Goal: Task Accomplishment & Management: Complete application form

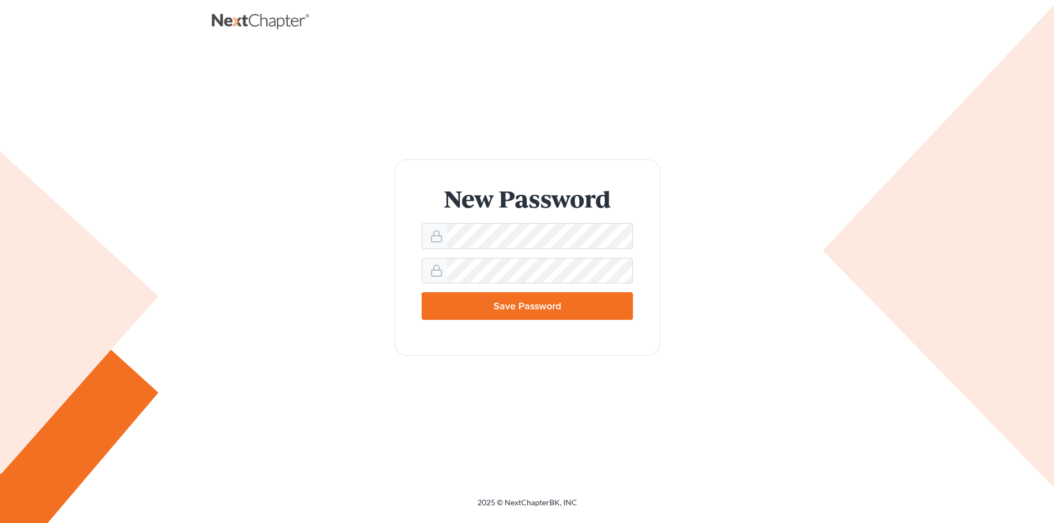
click at [459, 303] on input "Save Password" at bounding box center [527, 306] width 211 height 28
type input "Thinking..."
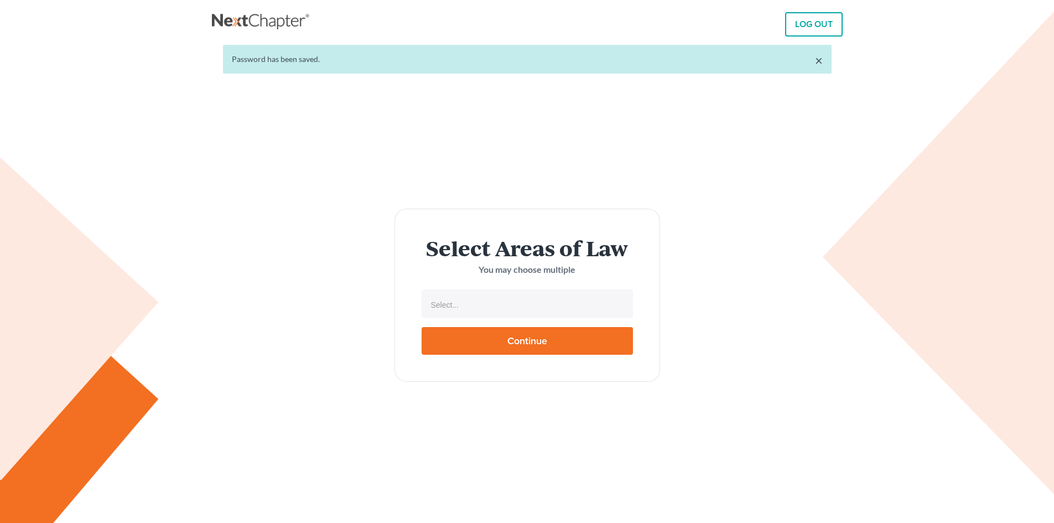
select select
click at [521, 302] on input "text" at bounding box center [526, 305] width 196 height 17
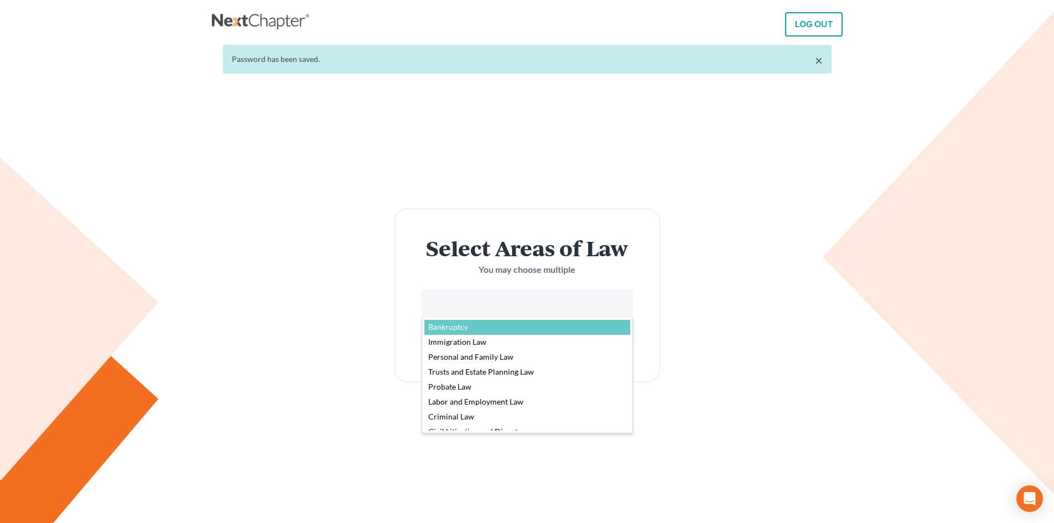
select select "4556"
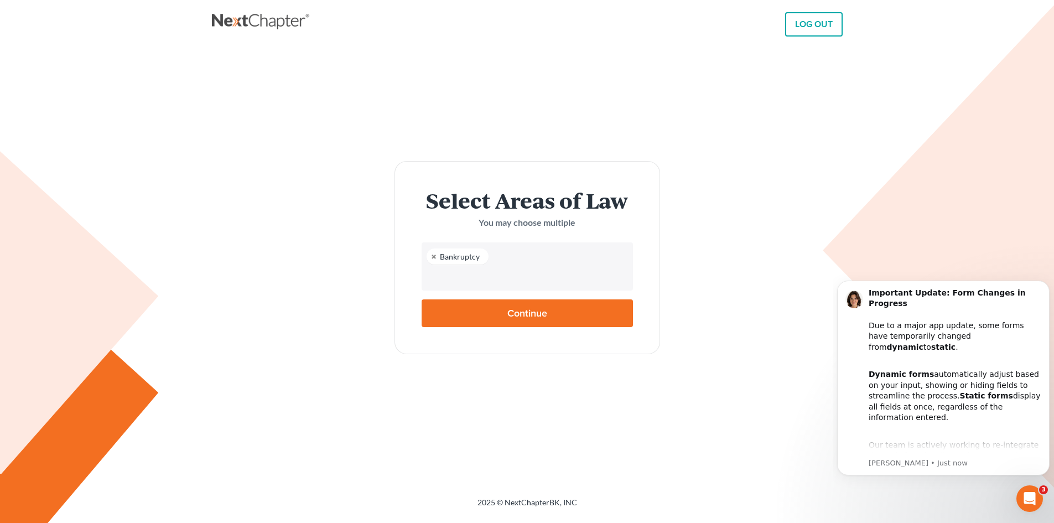
click at [457, 279] on input "text" at bounding box center [526, 277] width 196 height 17
click at [458, 281] on input "text" at bounding box center [526, 277] width 196 height 17
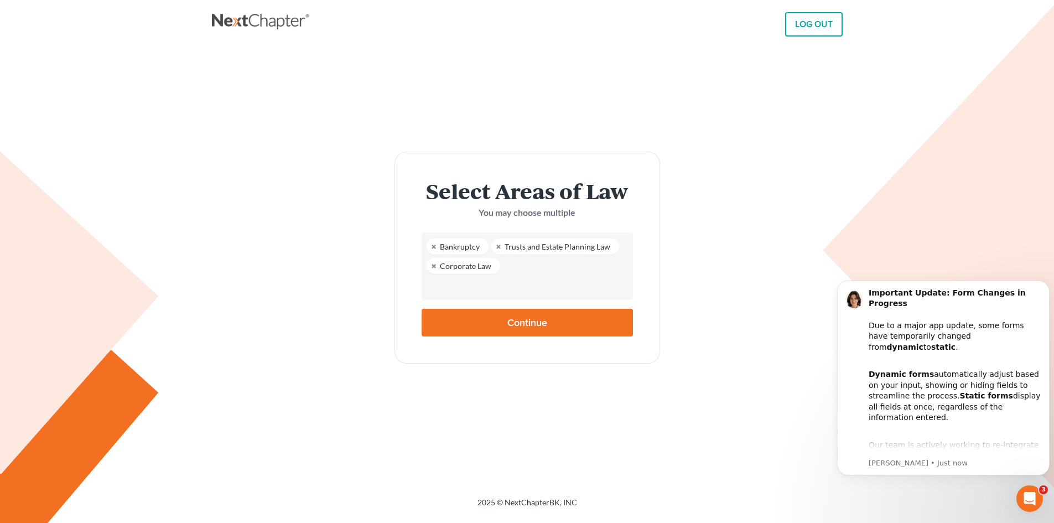
click at [525, 286] on input "text" at bounding box center [526, 286] width 196 height 17
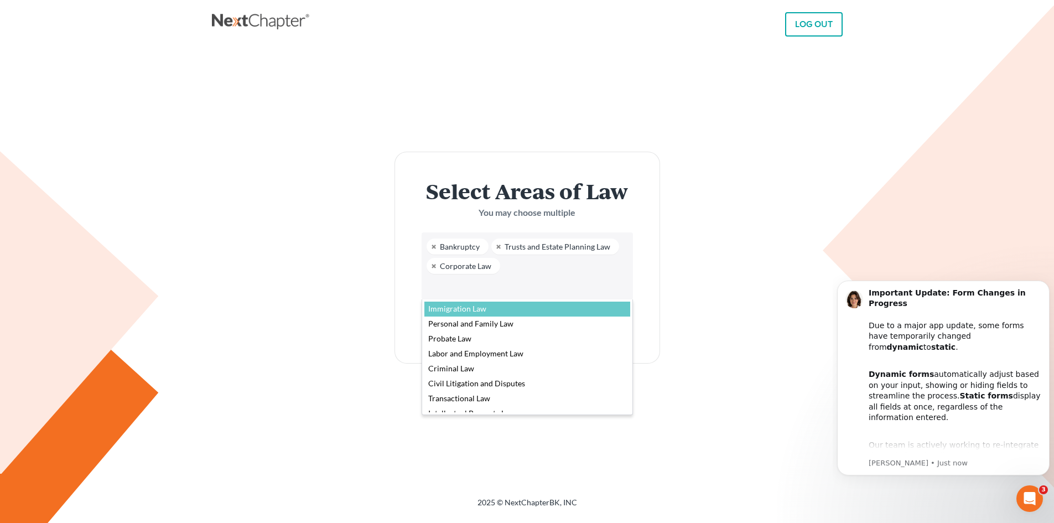
click at [569, 273] on body "LOG OUT × Password has been saved. Select Areas of Law You may choose multiple …" at bounding box center [527, 261] width 1054 height 523
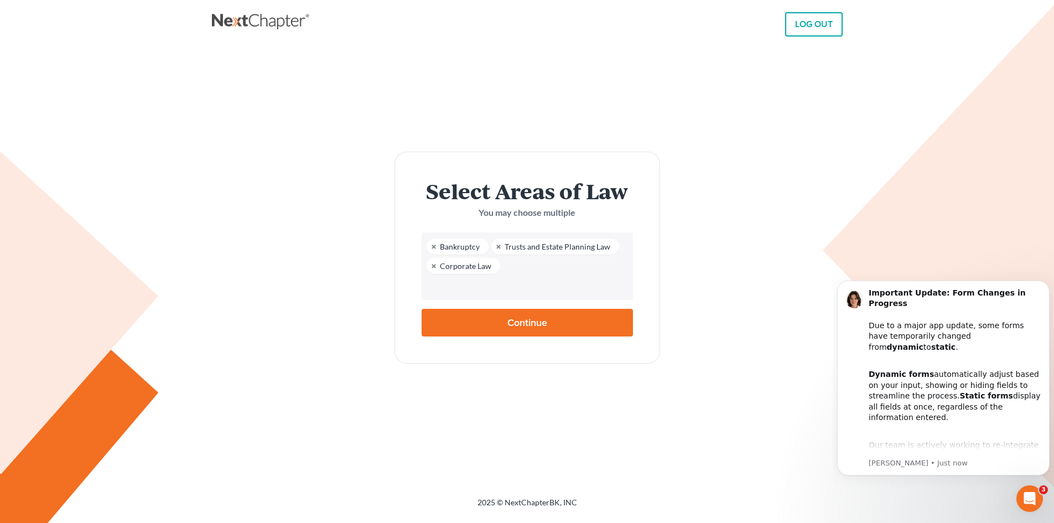
click at [547, 291] on input "text" at bounding box center [526, 286] width 196 height 17
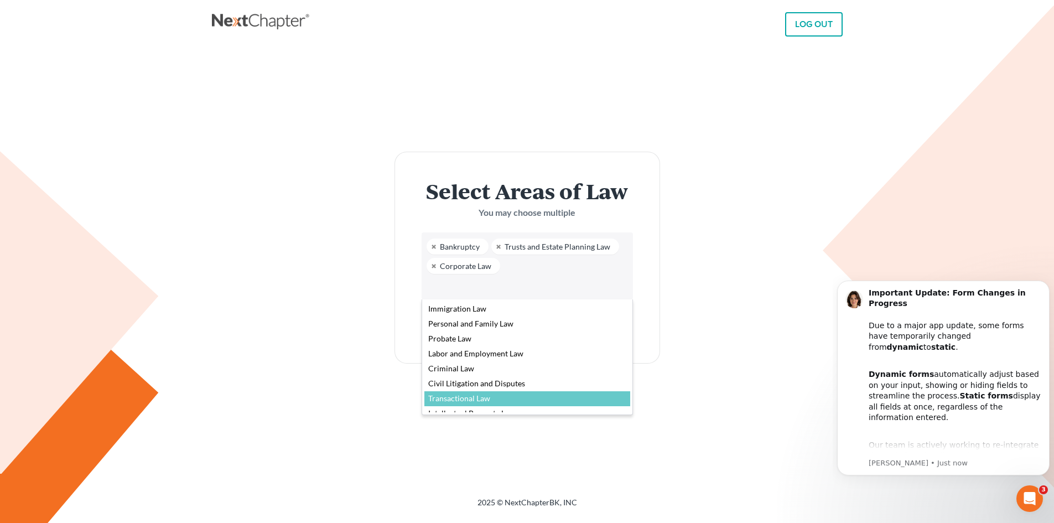
drag, startPoint x: 558, startPoint y: 394, endPoint x: 556, endPoint y: 386, distance: 8.6
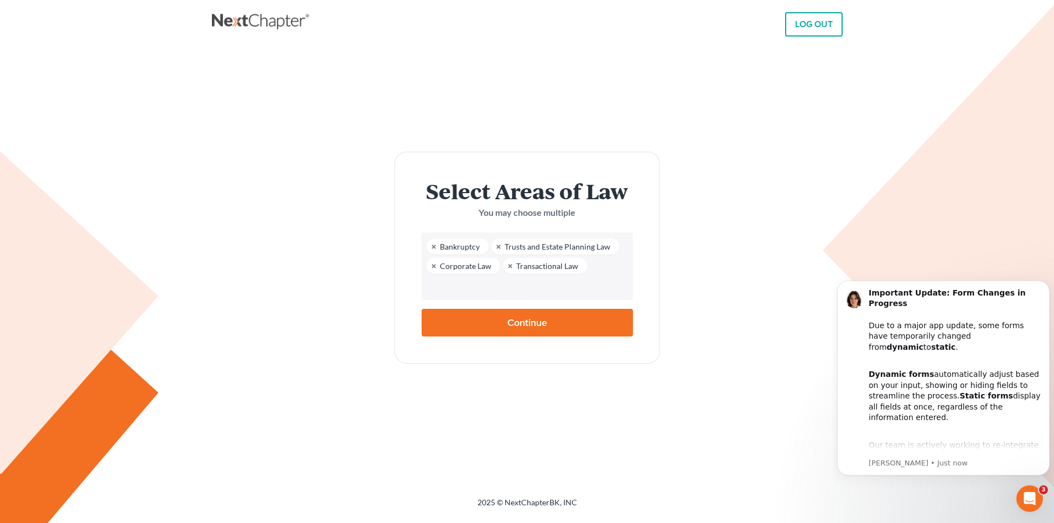
click at [571, 291] on input "text" at bounding box center [526, 286] width 196 height 17
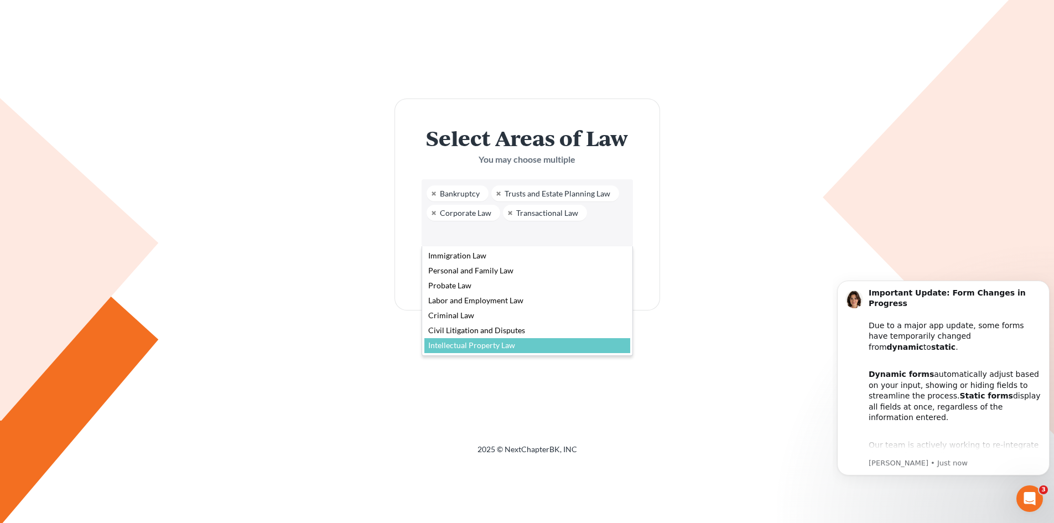
scroll to position [55, 0]
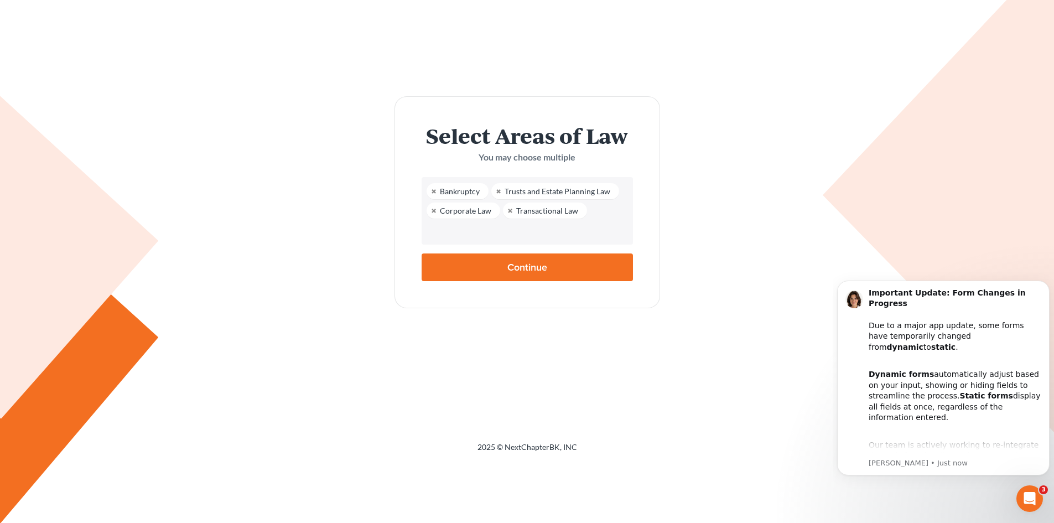
click at [509, 224] on body "LOG OUT × Password has been saved. Select Areas of Law You may choose multiple …" at bounding box center [527, 206] width 1054 height 523
click at [538, 268] on input "Continue" at bounding box center [527, 267] width 211 height 28
type input "Thinking..."
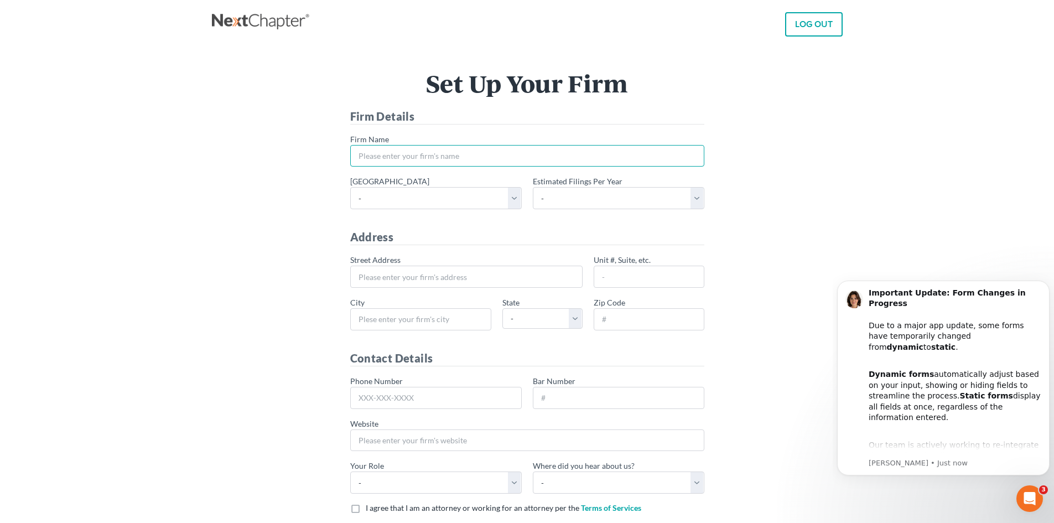
drag, startPoint x: 469, startPoint y: 158, endPoint x: 497, endPoint y: 155, distance: 28.4
click at [469, 158] on input "* Firm Name" at bounding box center [527, 156] width 354 height 22
type input "[PERSON_NAME]"
type input "133 Ravan Avenue"
type input "Harahan"
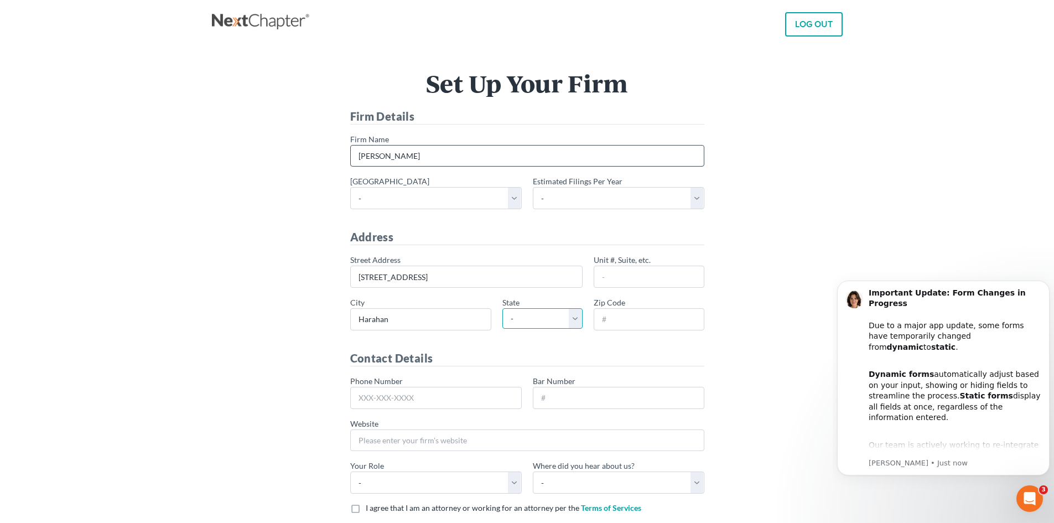
select select "LA"
type input "70123"
type input "504-400-3764"
click at [379, 201] on select "- Alabama - Middle Alabama - Northern Alabama - Southern Alaska Arizona Arkansa…" at bounding box center [436, 198] width 172 height 22
drag, startPoint x: 359, startPoint y: 159, endPoint x: 914, endPoint y: 153, distance: 555.1
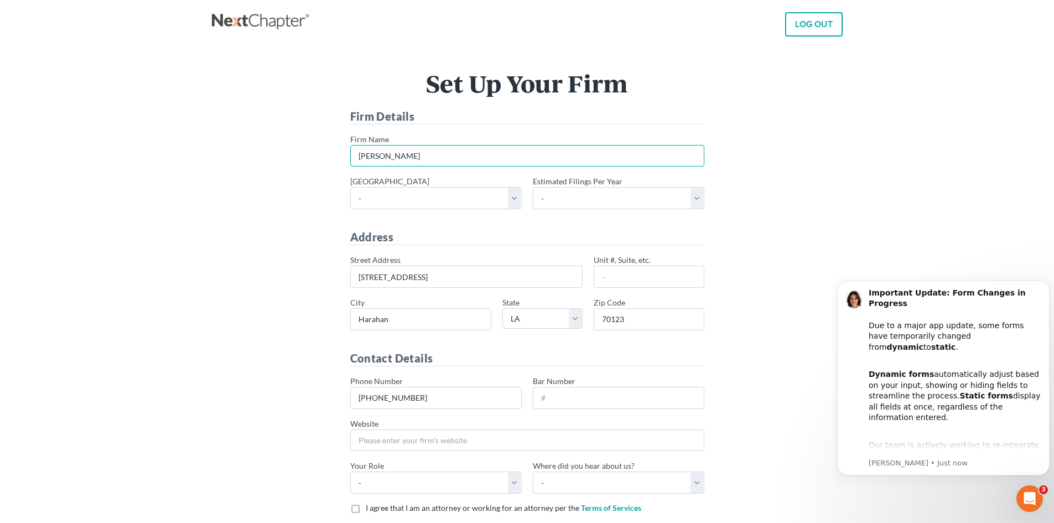
click at [853, 165] on main "Set Up Your Firm Firm Details * Firm Name Cynthia Traina * Primary district - A…" at bounding box center [527, 320] width 1054 height 553
type input "Law Office of [PERSON_NAME]"
click at [512, 204] on select "- Alabama - Middle Alabama - Northern Alabama - Southern Alaska Arizona Arkansa…" at bounding box center [436, 198] width 172 height 22
select select "37"
click at [350, 187] on select "- Alabama - Middle Alabama - Northern Alabama - Southern Alaska Arizona Arkansa…" at bounding box center [436, 198] width 172 height 22
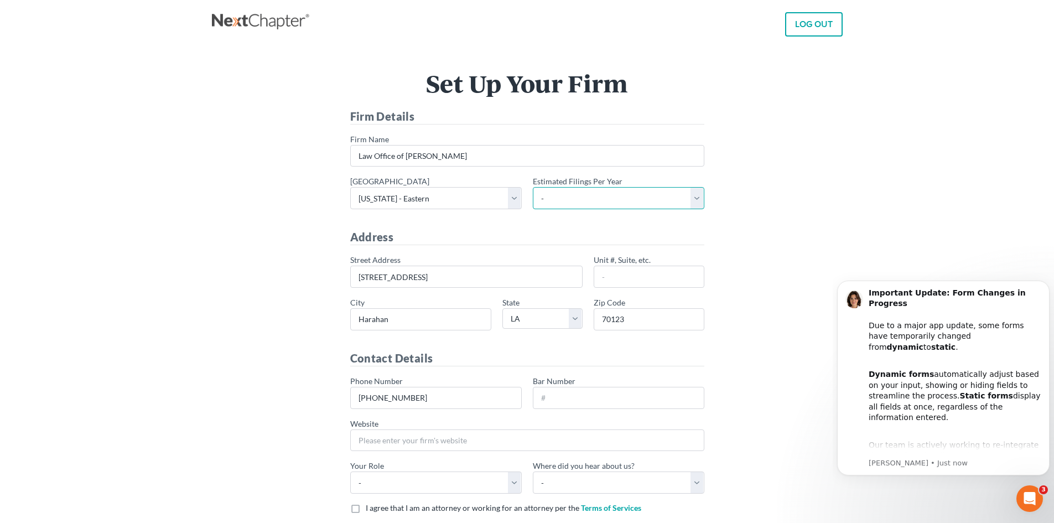
click at [699, 197] on select "- 1-10 11-50 50+" at bounding box center [619, 198] width 172 height 22
select select "1"
click at [533, 187] on select "- 1-10 11-50 50+" at bounding box center [619, 198] width 172 height 22
drag, startPoint x: 462, startPoint y: 282, endPoint x: 296, endPoint y: 279, distance: 166.0
click at [296, 279] on div "Set Up Your Firm Firm Details * Firm Name Law Office of Cynthia Lee Traina * Pr…" at bounding box center [527, 321] width 620 height 500
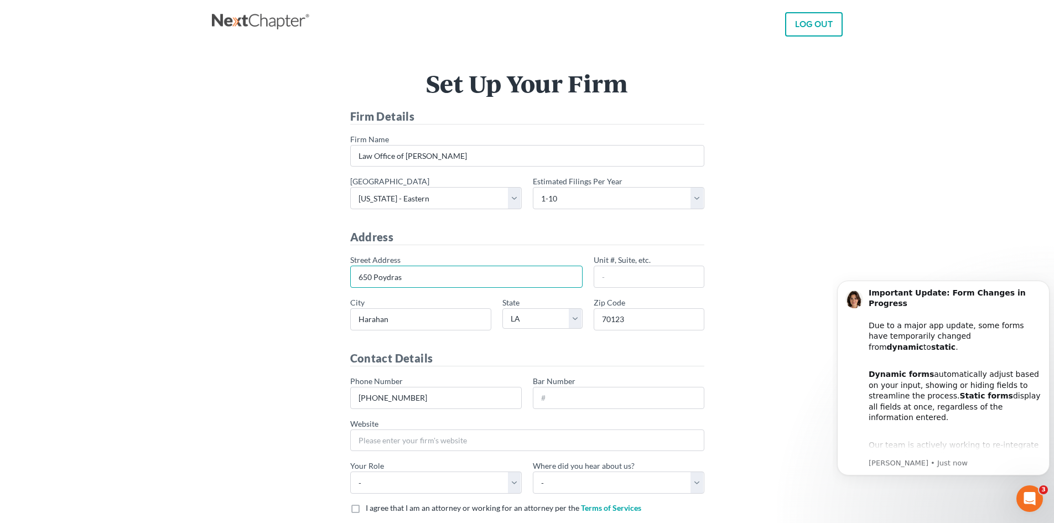
type input "650 Poydras"
type input "1400"
drag, startPoint x: 668, startPoint y: 315, endPoint x: 559, endPoint y: 317, distance: 109.0
click at [559, 317] on div "* Street Address 650 Poydras Unit #, Suite, etc. 1400 * City Harahan * State - …" at bounding box center [527, 296] width 365 height 85
type input "70130"
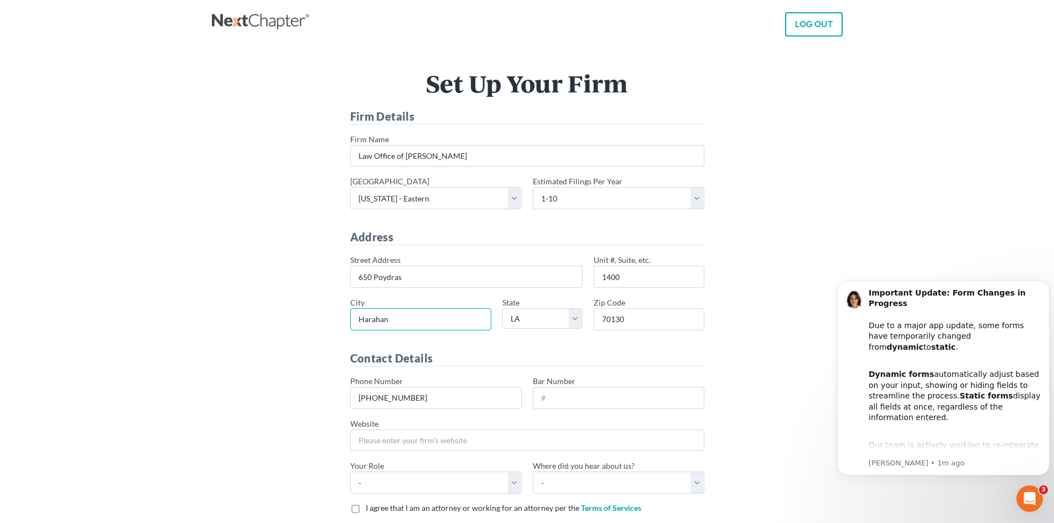
drag, startPoint x: 409, startPoint y: 324, endPoint x: 269, endPoint y: 303, distance: 141.6
click at [265, 303] on div "Set Up Your Firm Firm Details * Firm Name Law Office of Cynthia Lee Traina * Pr…" at bounding box center [527, 321] width 620 height 500
type input "New Orleans"
drag, startPoint x: 375, startPoint y: 397, endPoint x: 502, endPoint y: 384, distance: 127.4
click at [501, 387] on input "504-400-3764" at bounding box center [436, 398] width 172 height 22
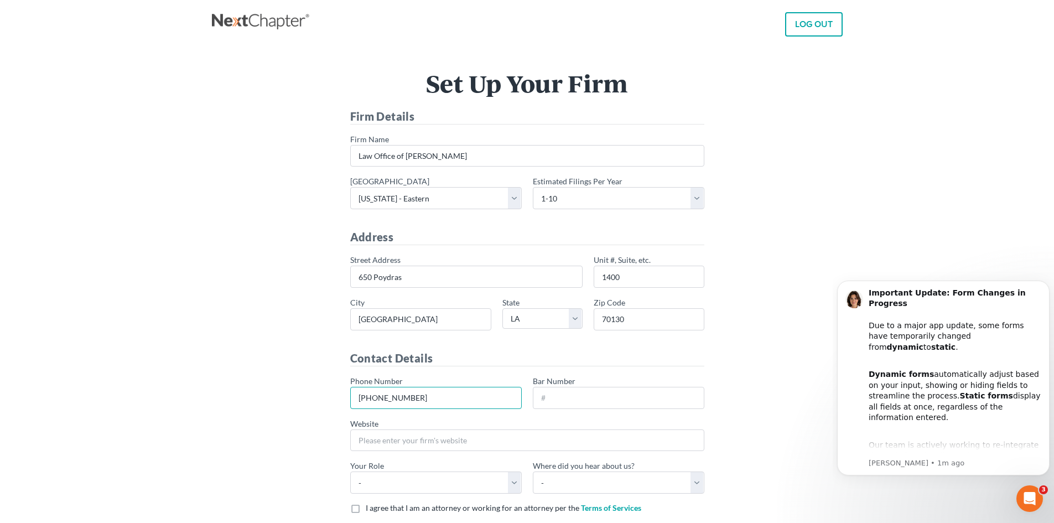
type input "504-577-1197"
type input "41019"
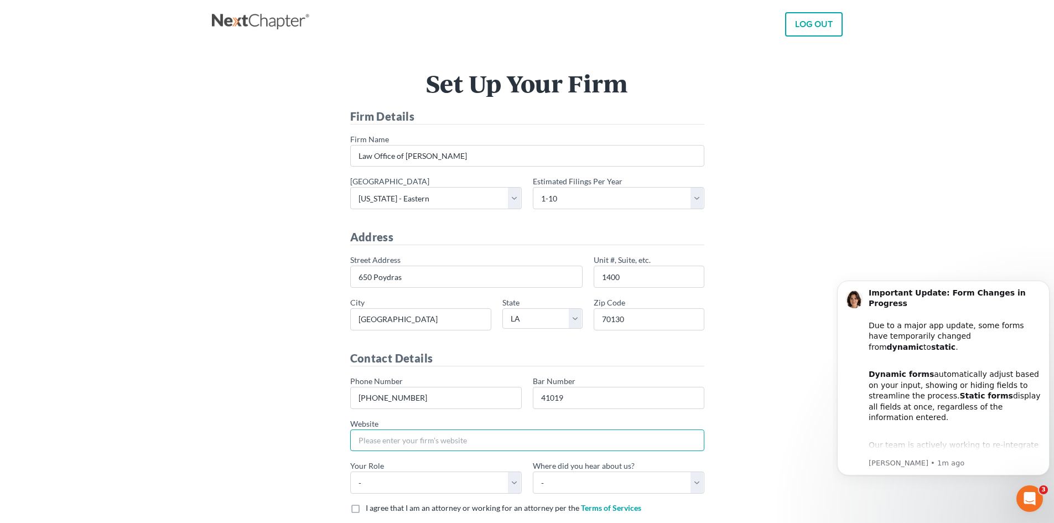
click at [484, 438] on input "Website" at bounding box center [527, 440] width 354 height 22
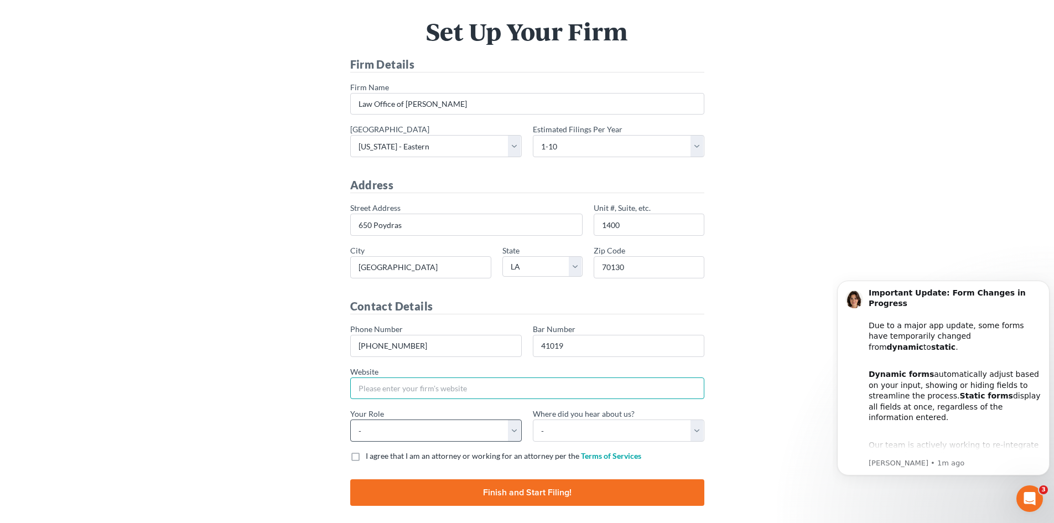
scroll to position [55, 0]
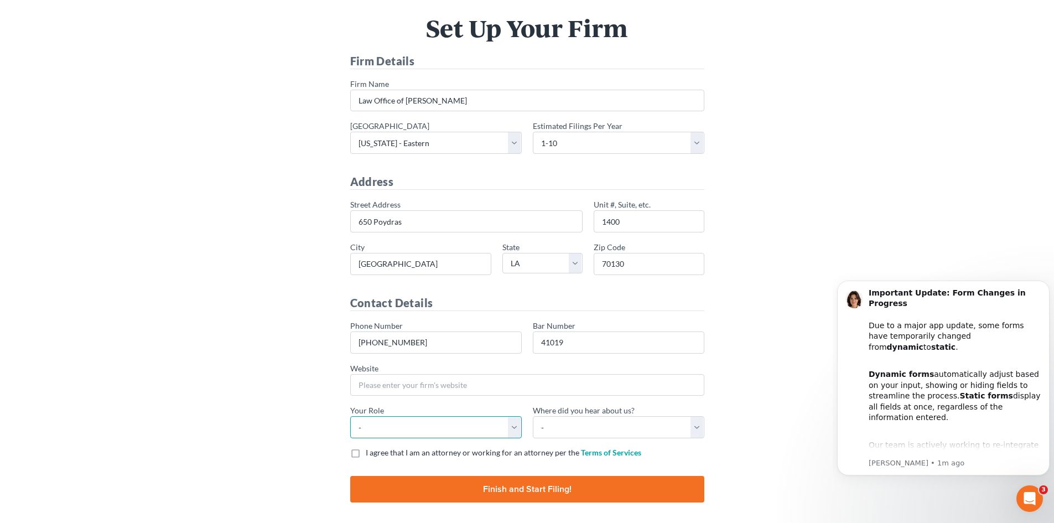
click at [523, 422] on div "* Your Role - Attorney Paralegal Assistant" at bounding box center [436, 422] width 183 height 34
select select "attorney"
click at [350, 416] on select "- Attorney Paralegal Assistant" at bounding box center [436, 427] width 172 height 22
click at [701, 425] on select "- Bar association Capterra Clio Email Facebook Google Word of mouth Other" at bounding box center [619, 427] width 172 height 22
select select "Word of Mouth"
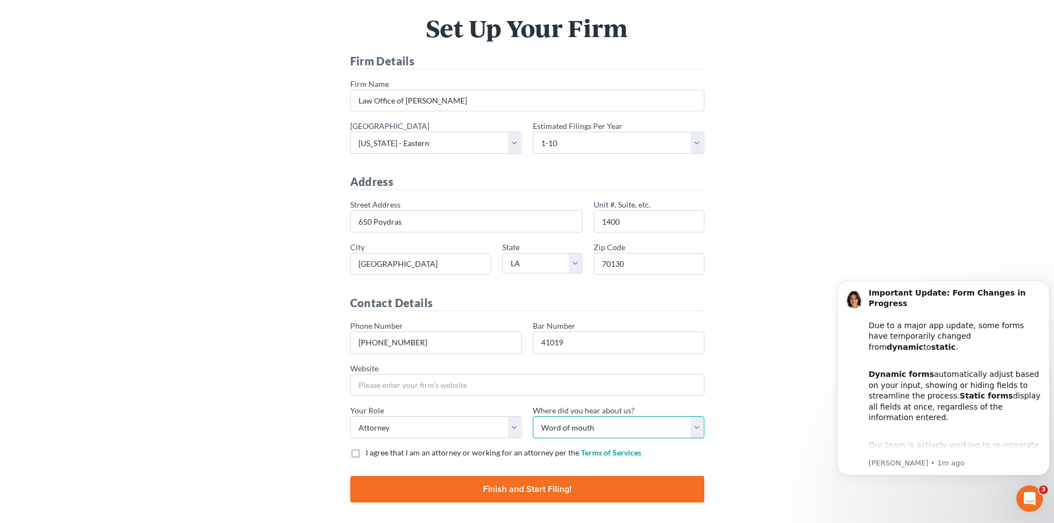
click at [533, 416] on select "- Bar association Capterra Clio Email Facebook Google Word of mouth Other" at bounding box center [619, 427] width 172 height 22
click at [366, 453] on label "I agree that I am an attorney or working for an attorney per the Terms of Servi…" at bounding box center [504, 452] width 276 height 11
click at [370, 453] on input "I agree that I am an attorney or working for an attorney per the Terms of Servi…" at bounding box center [373, 450] width 7 height 7
checkbox input "true"
click at [519, 491] on input "Finish and Start Filing!" at bounding box center [527, 489] width 354 height 27
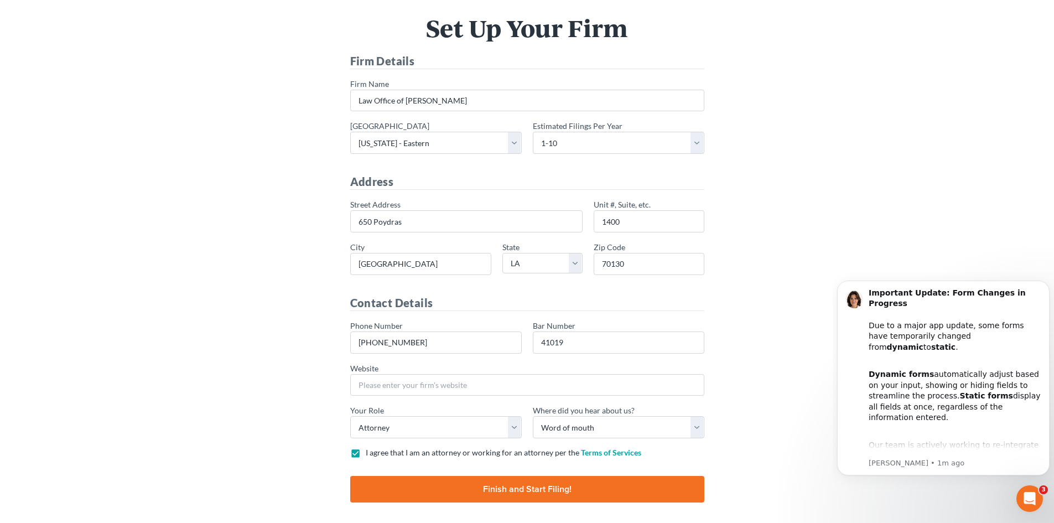
type input "Thinking..."
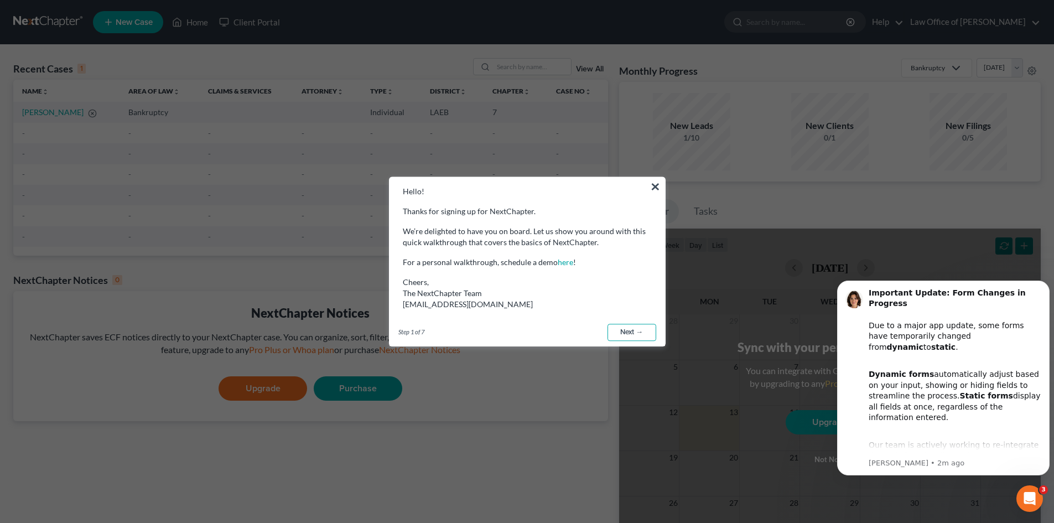
click at [635, 331] on link "Next →" at bounding box center [632, 333] width 49 height 18
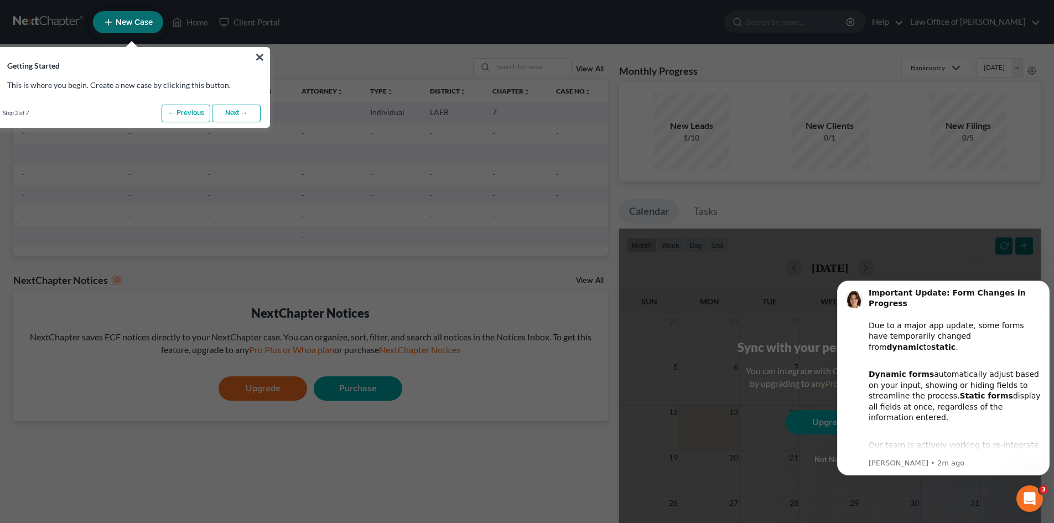
click at [246, 111] on link "Next →" at bounding box center [236, 114] width 49 height 18
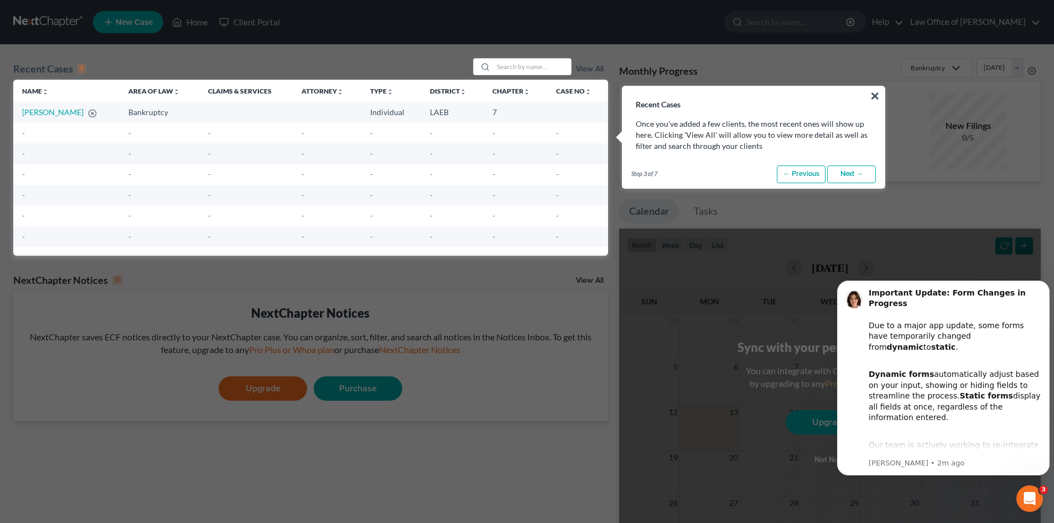
click at [858, 171] on link "Next →" at bounding box center [851, 174] width 49 height 18
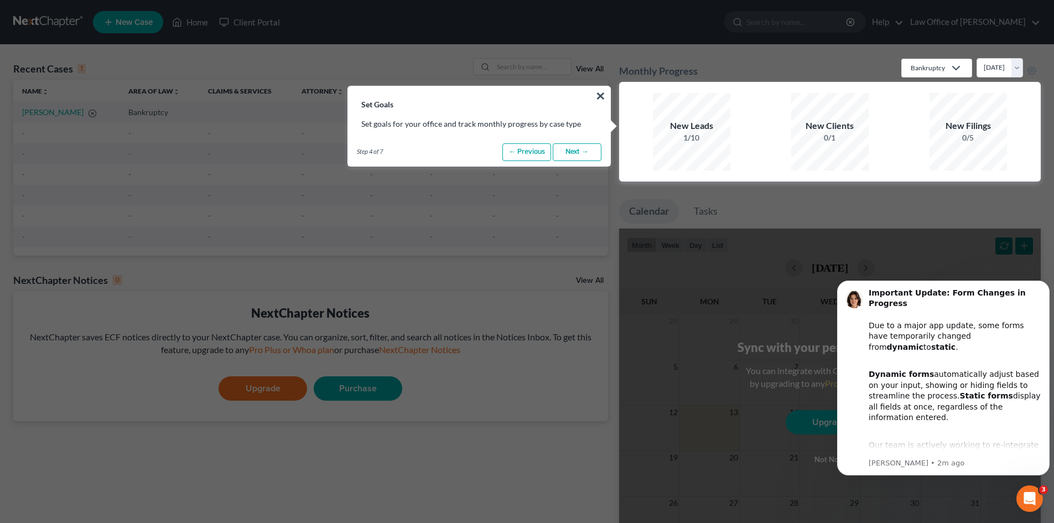
click at [590, 152] on link "Next →" at bounding box center [577, 152] width 49 height 18
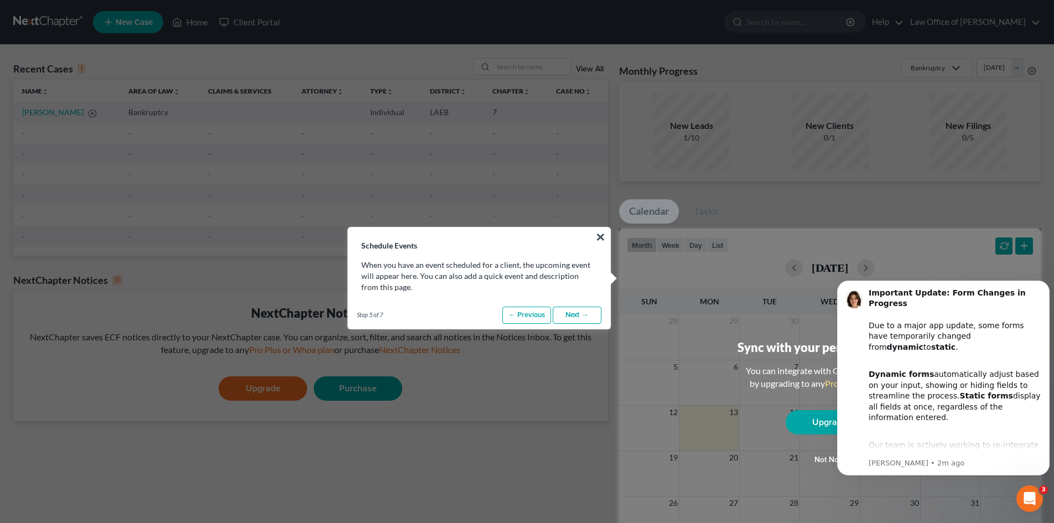
drag, startPoint x: 573, startPoint y: 308, endPoint x: 569, endPoint y: 315, distance: 7.9
click at [571, 309] on div "Step 5 of 7 ← Previous Next → Done" at bounding box center [479, 316] width 262 height 28
click at [569, 315] on link "Next →" at bounding box center [577, 316] width 49 height 18
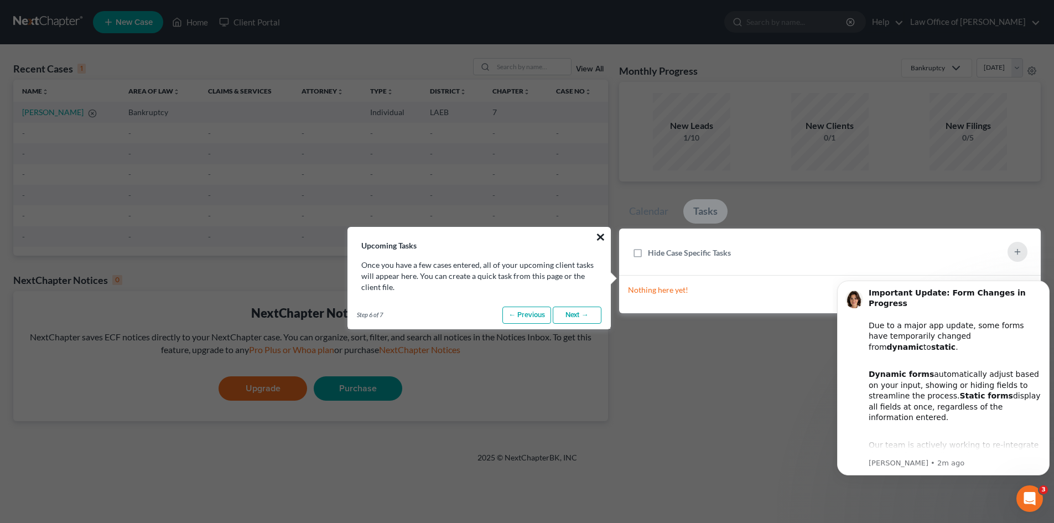
click at [597, 234] on button "×" at bounding box center [600, 237] width 11 height 18
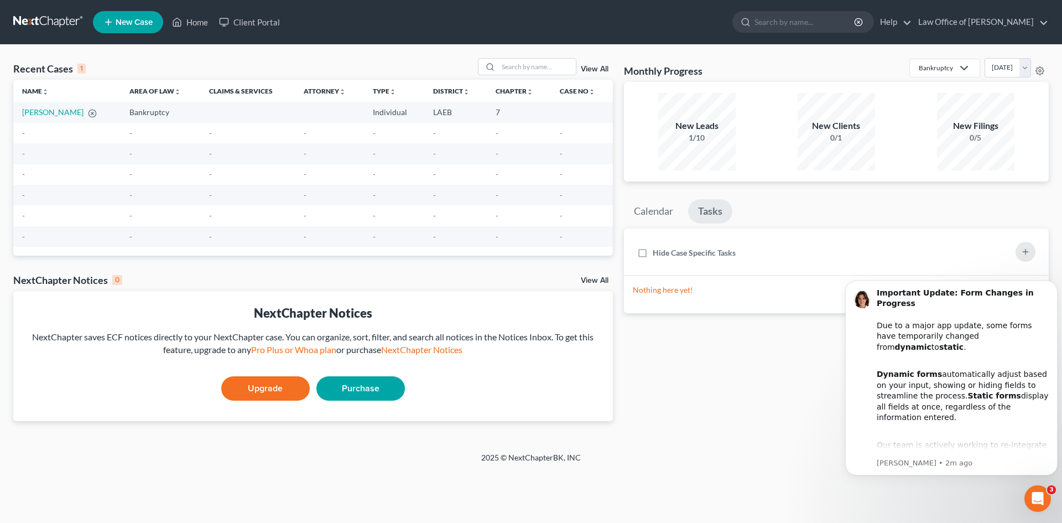
click at [795, 458] on div "2025 © NextChapterBK, INC" at bounding box center [531, 462] width 631 height 20
click at [1040, 26] on link "Law Office of Cynthia Lee Traina" at bounding box center [981, 22] width 136 height 20
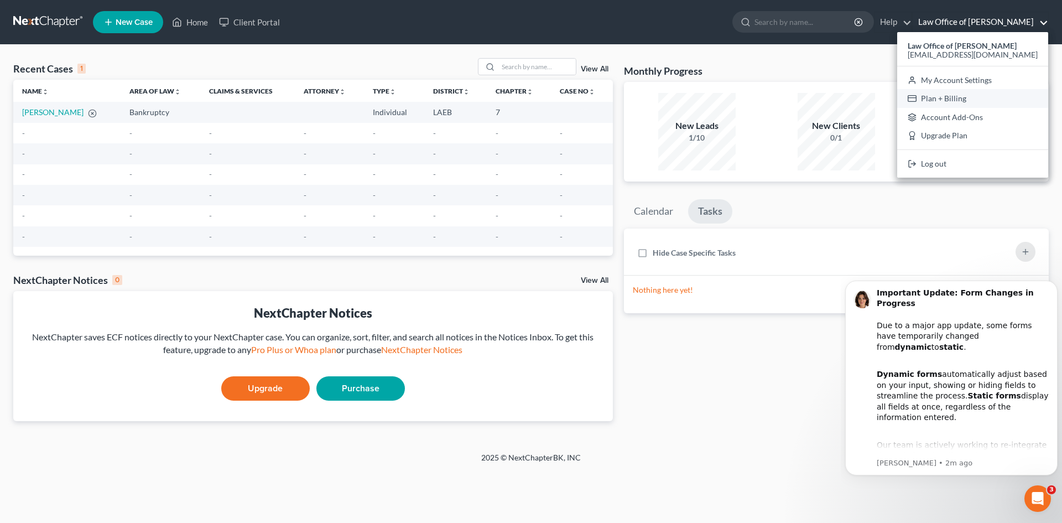
click at [962, 99] on link "Plan + Billing" at bounding box center [973, 98] width 151 height 19
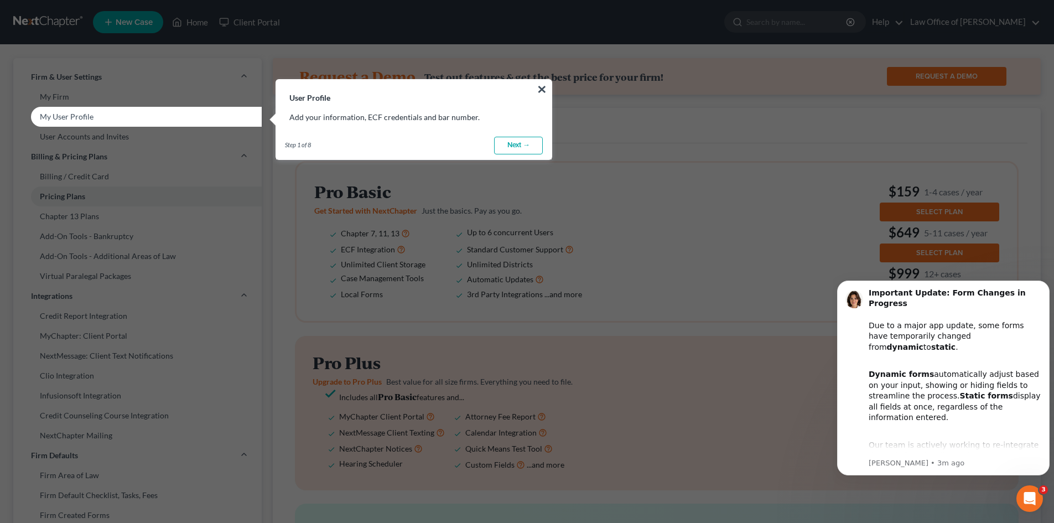
click at [523, 140] on link "Next →" at bounding box center [518, 146] width 49 height 18
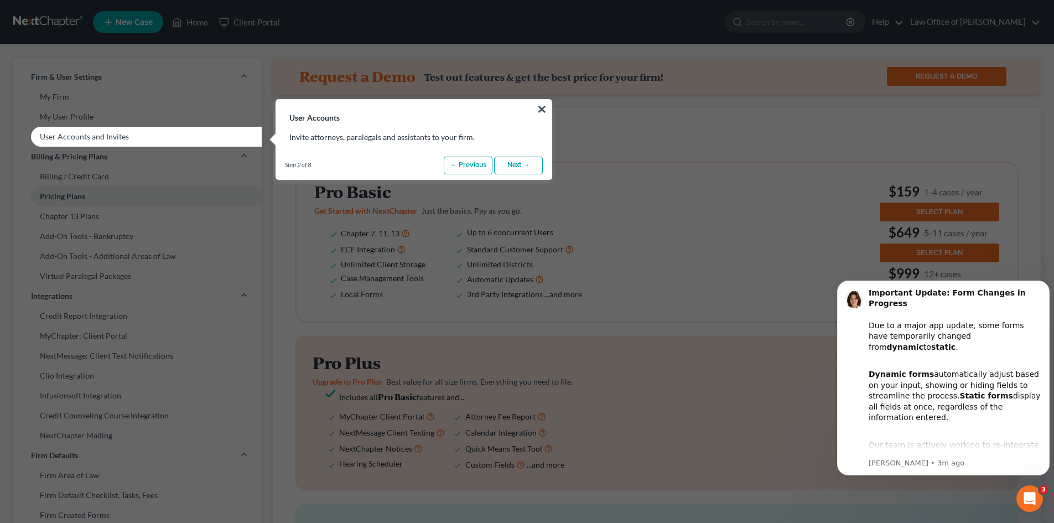
click at [516, 163] on link "Next →" at bounding box center [518, 166] width 49 height 18
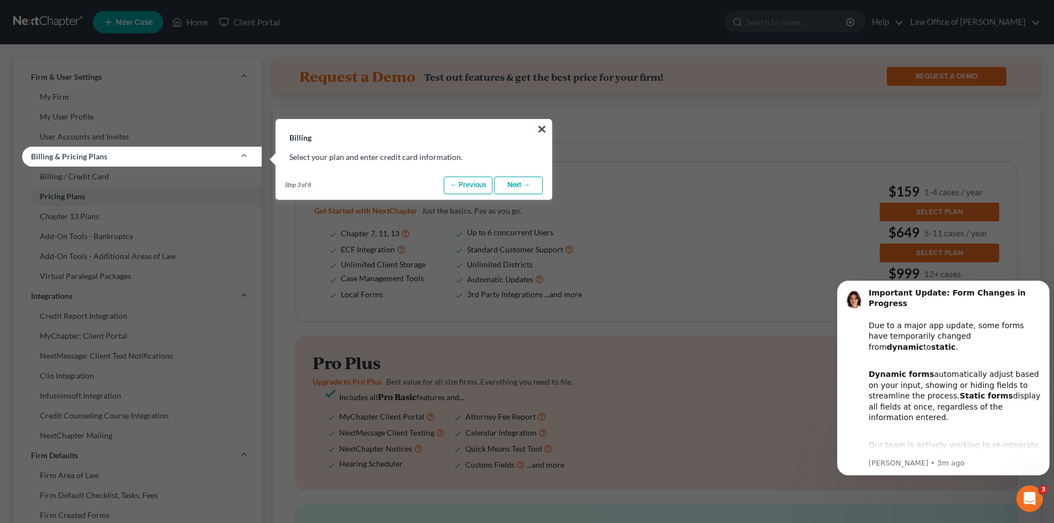
click at [132, 153] on link "Billing & Pricing Plans" at bounding box center [137, 157] width 248 height 20
click at [246, 154] on icon at bounding box center [244, 155] width 9 height 9
click at [545, 129] on button "×" at bounding box center [542, 129] width 11 height 18
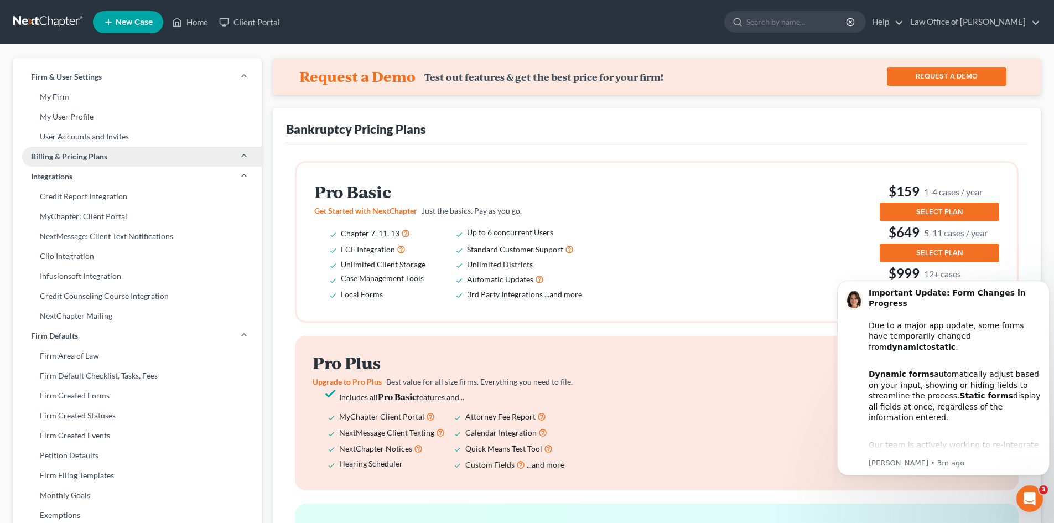
click at [794, 257] on div "Pro Basic Get Started with NextChapter Just the basics. Pay as you go. Chapter …" at bounding box center [656, 241] width 685 height 123
click at [927, 76] on link "REQUEST A DEMO" at bounding box center [947, 76] width 120 height 19
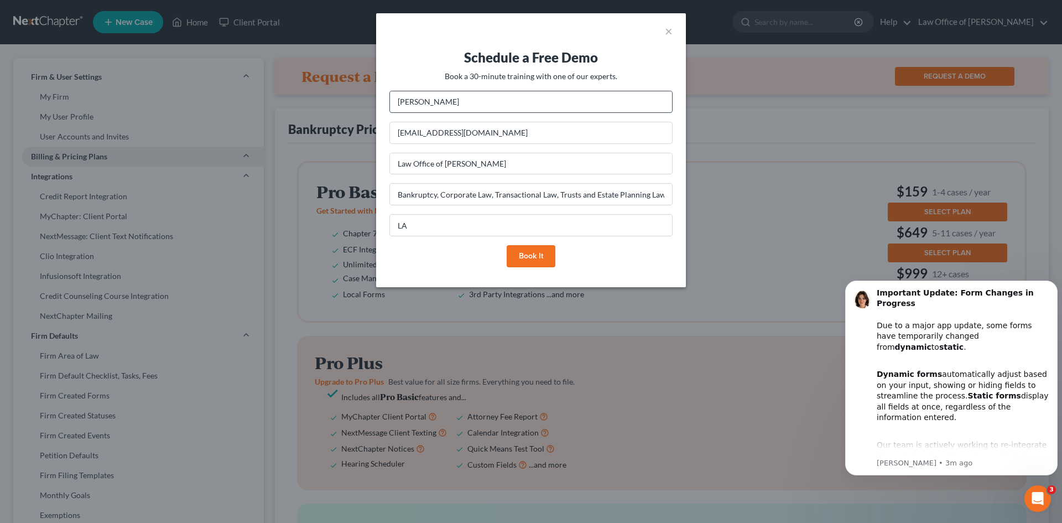
click at [426, 100] on input "Cynthia Traina" at bounding box center [531, 101] width 282 height 21
type input "Cynthia Lee Traina"
click at [533, 262] on button "Book it" at bounding box center [531, 256] width 49 height 22
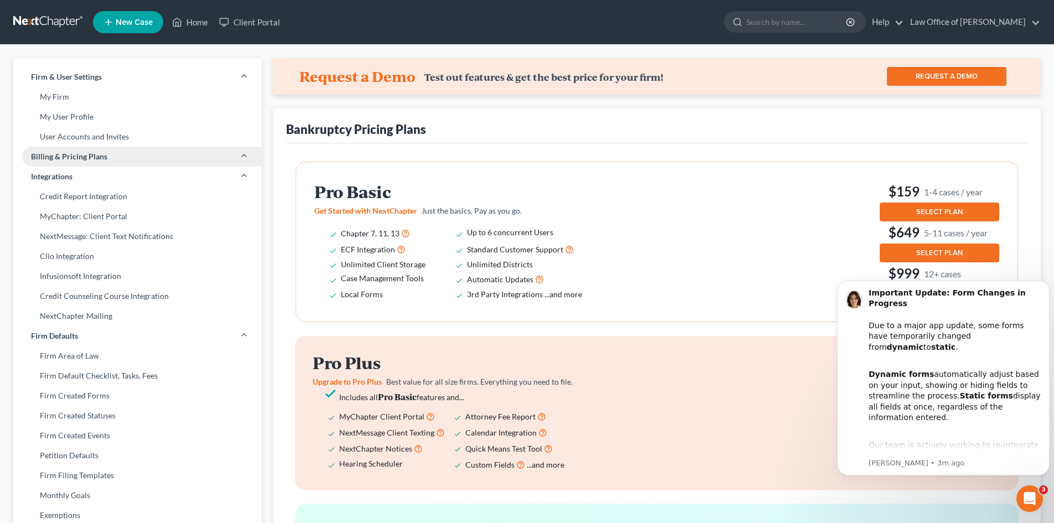
click at [120, 20] on span "New Case" at bounding box center [134, 22] width 37 height 8
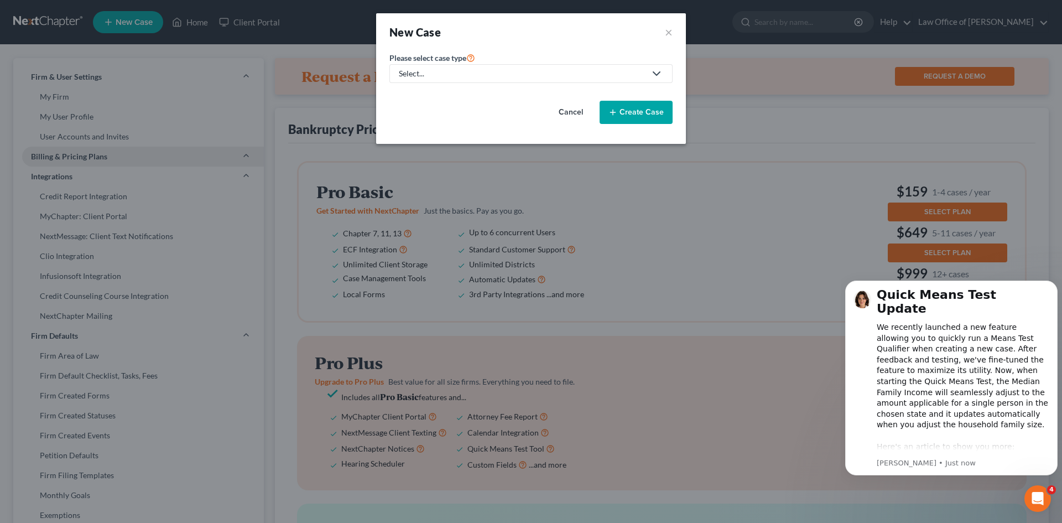
click at [425, 66] on link "Select..." at bounding box center [531, 73] width 283 height 19
click at [432, 89] on link "Bankruptcy" at bounding box center [453, 95] width 127 height 17
select select "34"
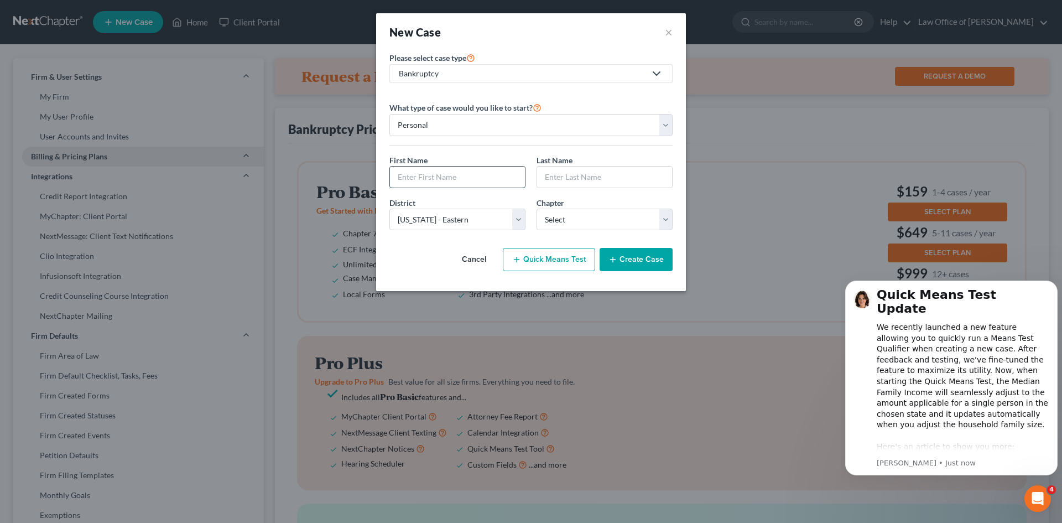
click at [453, 179] on input "text" at bounding box center [457, 177] width 135 height 21
type input "Lisa"
type input "C"
type input "Stigler"
select select "1"
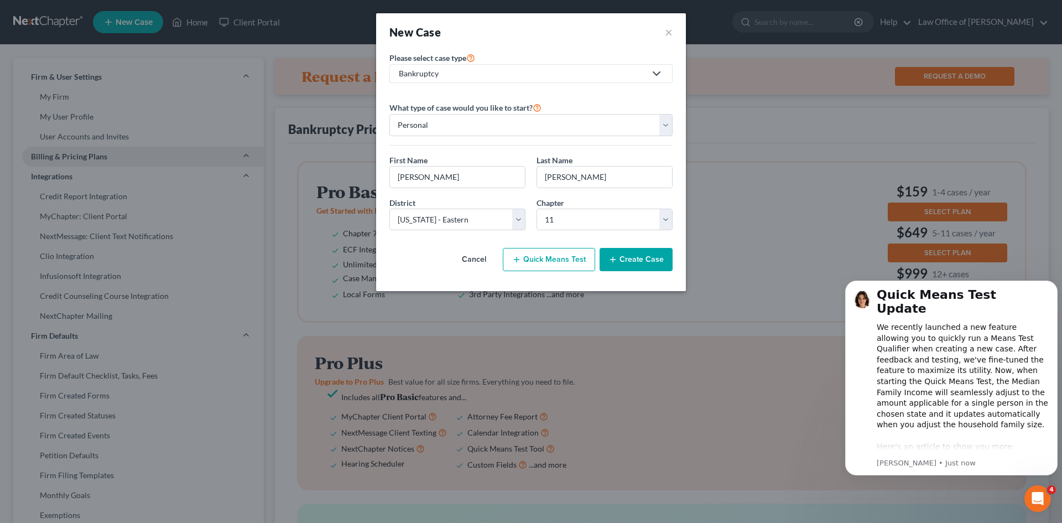
click at [629, 257] on button "Create Case" at bounding box center [636, 259] width 73 height 23
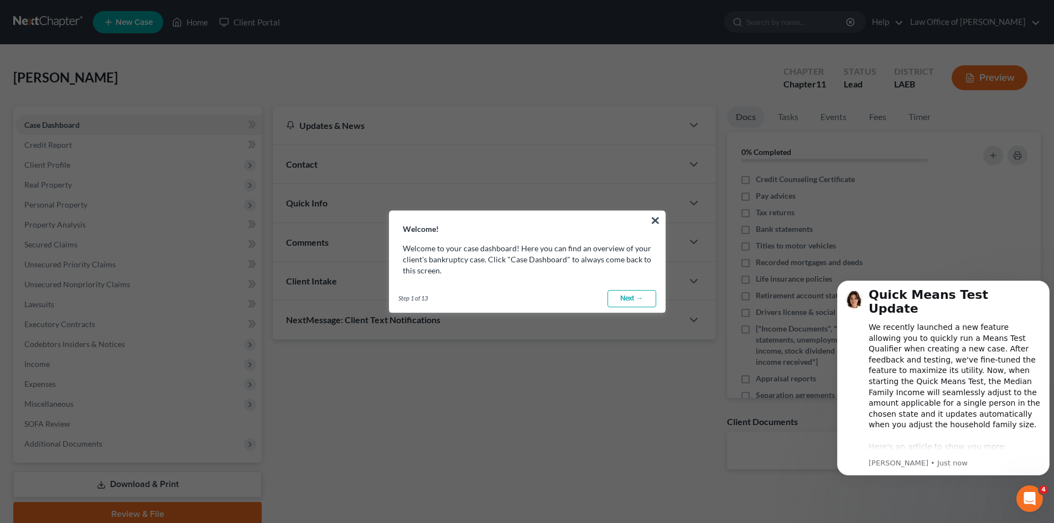
click at [621, 297] on link "Next →" at bounding box center [632, 299] width 49 height 18
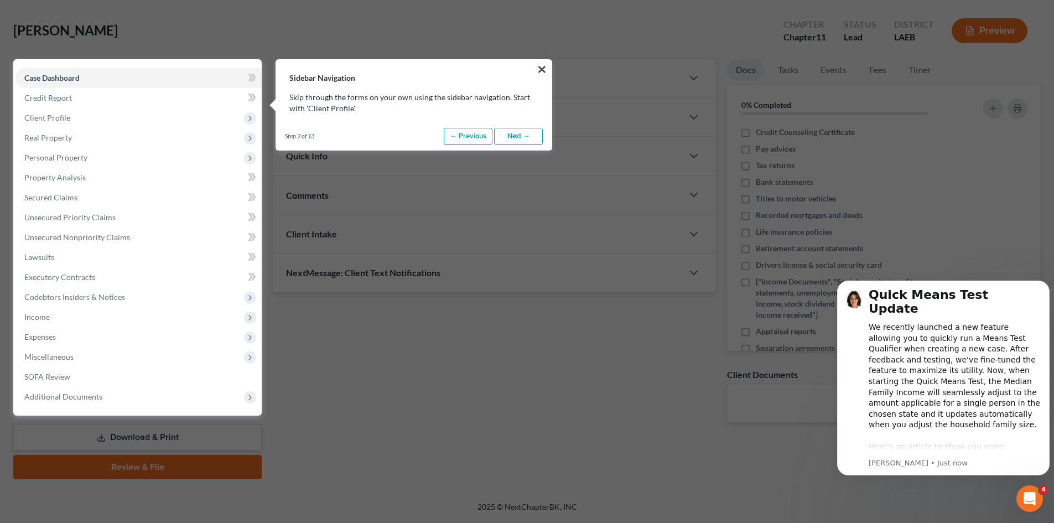
scroll to position [50, 0]
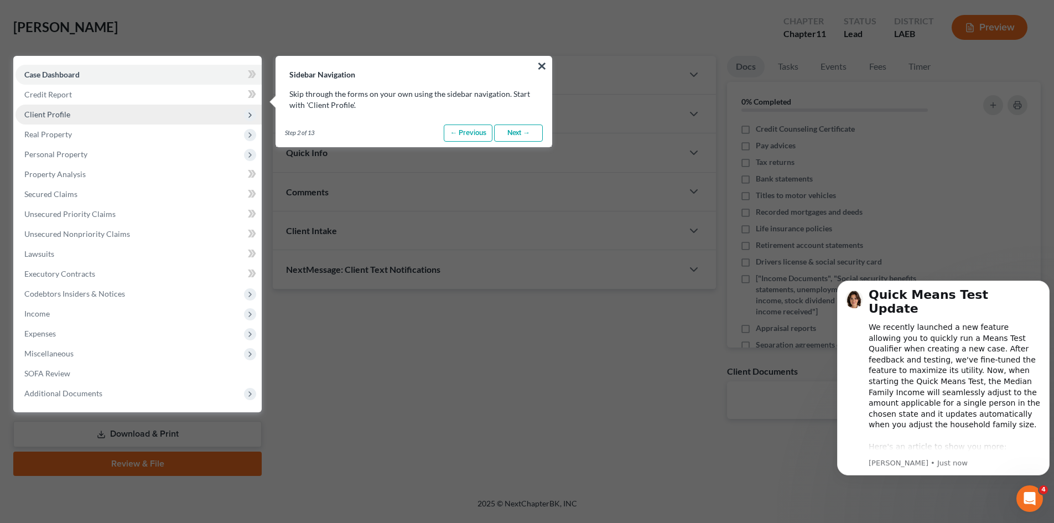
click at [256, 115] on icon at bounding box center [250, 115] width 12 height 12
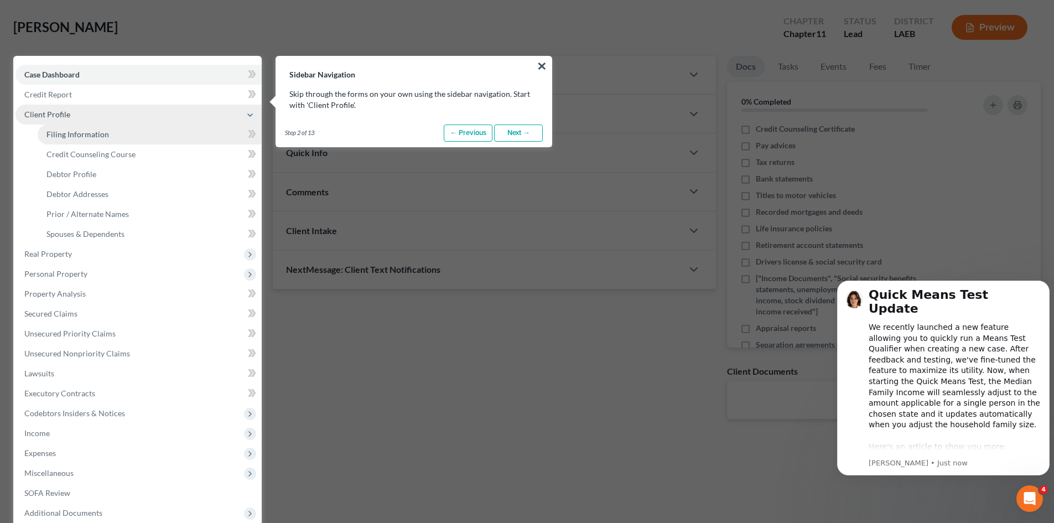
click at [93, 134] on span "Filing Information" at bounding box center [77, 133] width 63 height 9
select select "1"
select select "0"
select select "1"
select select "34"
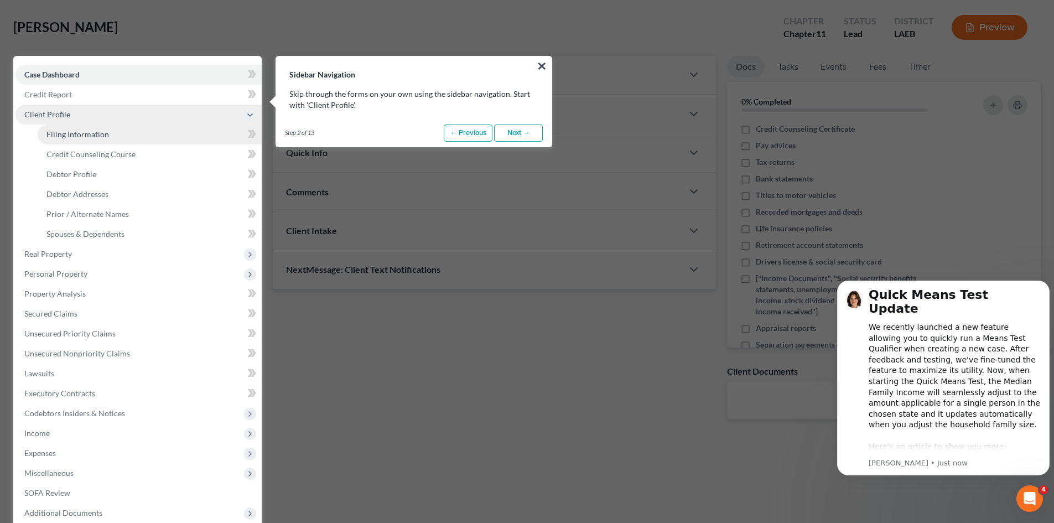
select select "19"
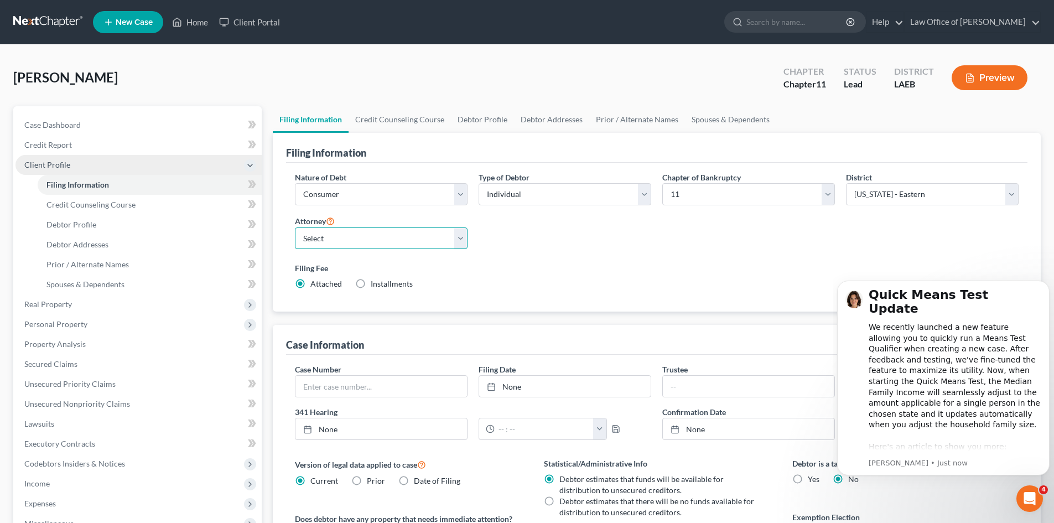
click at [464, 240] on select "Select Cynthia Traina - null" at bounding box center [381, 238] width 173 height 22
click at [295, 227] on select "Select Cynthia Traina - null" at bounding box center [381, 238] width 173 height 22
click at [331, 224] on icon at bounding box center [330, 220] width 9 height 11
click at [855, 269] on html "Quick Means Test Update We recently launched a new feature allowing you to quic…" at bounding box center [943, 392] width 221 height 251
click at [579, 284] on div "Filing Fee Attached Installments Installments" at bounding box center [657, 275] width 724 height 27
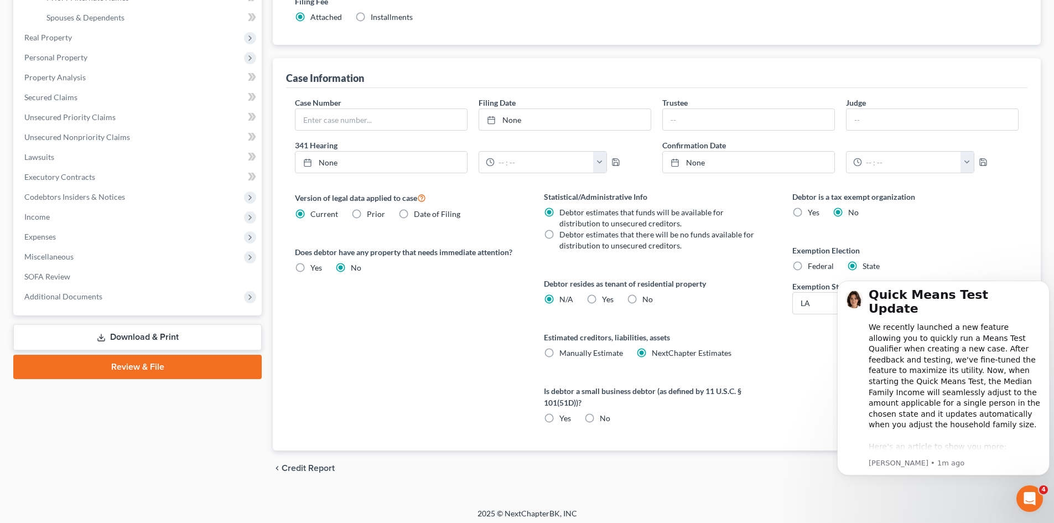
scroll to position [272, 0]
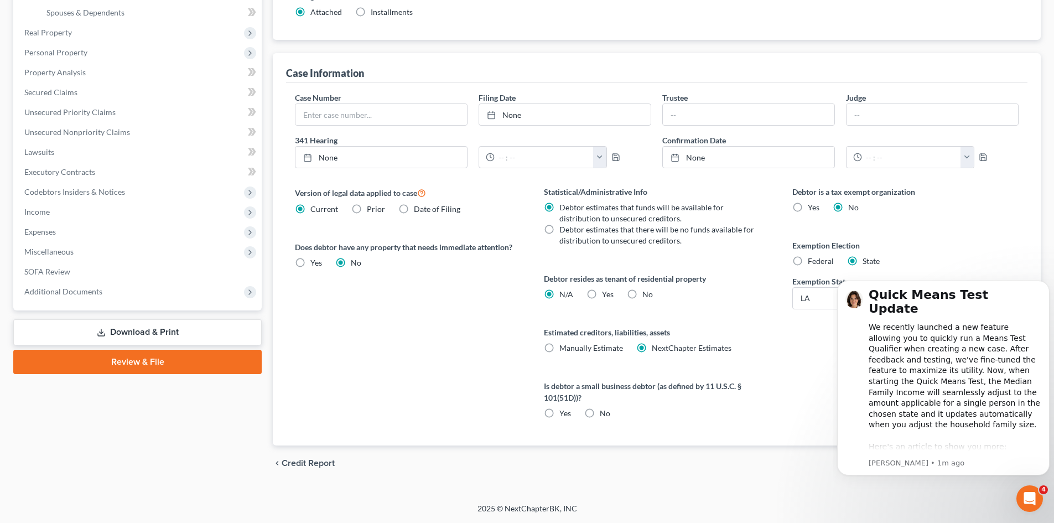
click at [310, 261] on label "Yes Yes" at bounding box center [316, 262] width 12 height 11
click at [315, 261] on input "Yes Yes" at bounding box center [318, 260] width 7 height 7
radio input "true"
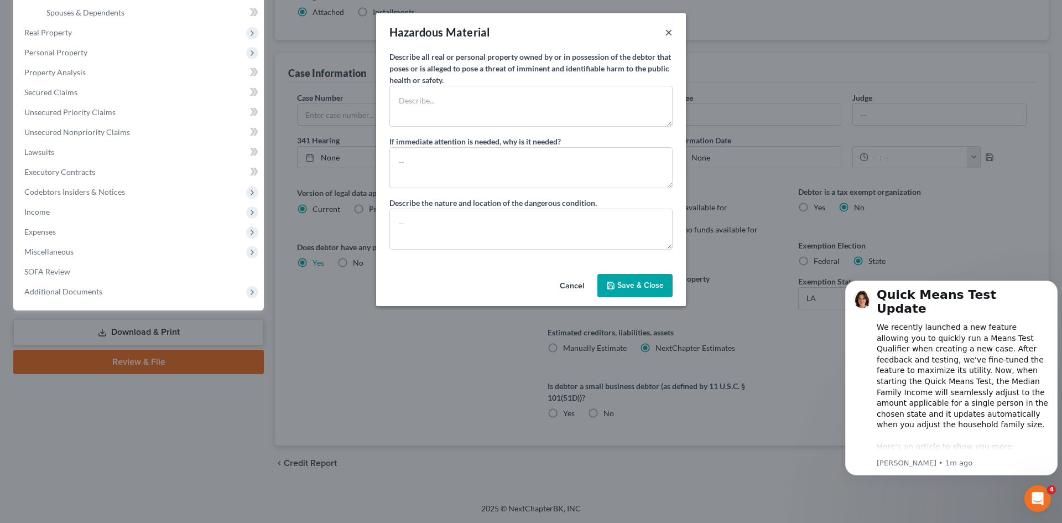
click at [672, 29] on button "×" at bounding box center [669, 31] width 8 height 13
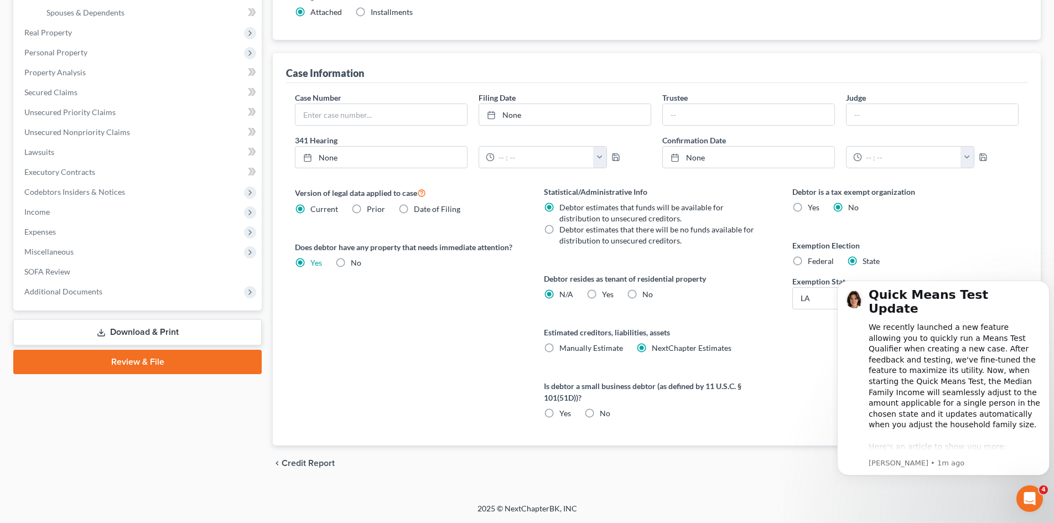
click at [351, 262] on label "No" at bounding box center [356, 262] width 11 height 11
click at [355, 262] on input "No" at bounding box center [358, 260] width 7 height 7
radio input "true"
radio input "false"
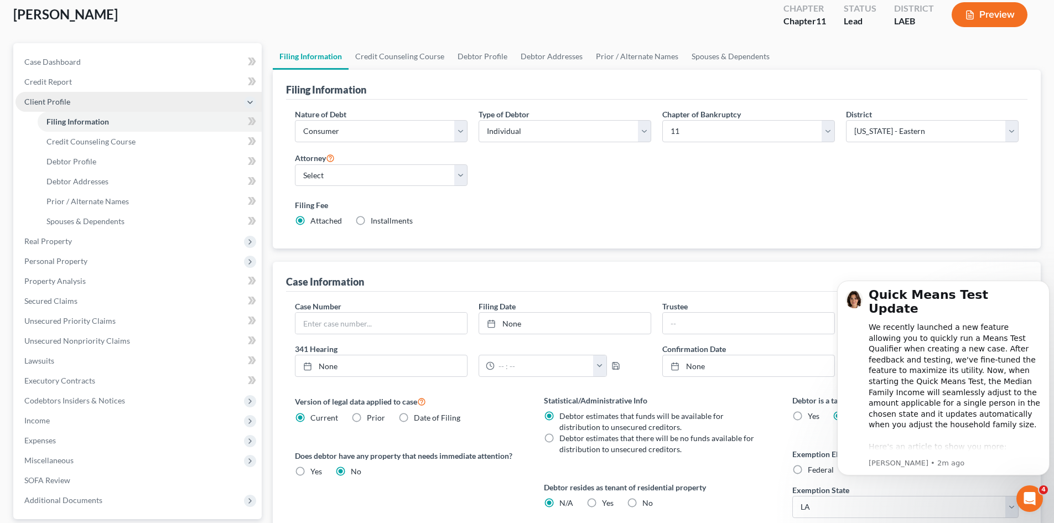
scroll to position [75, 0]
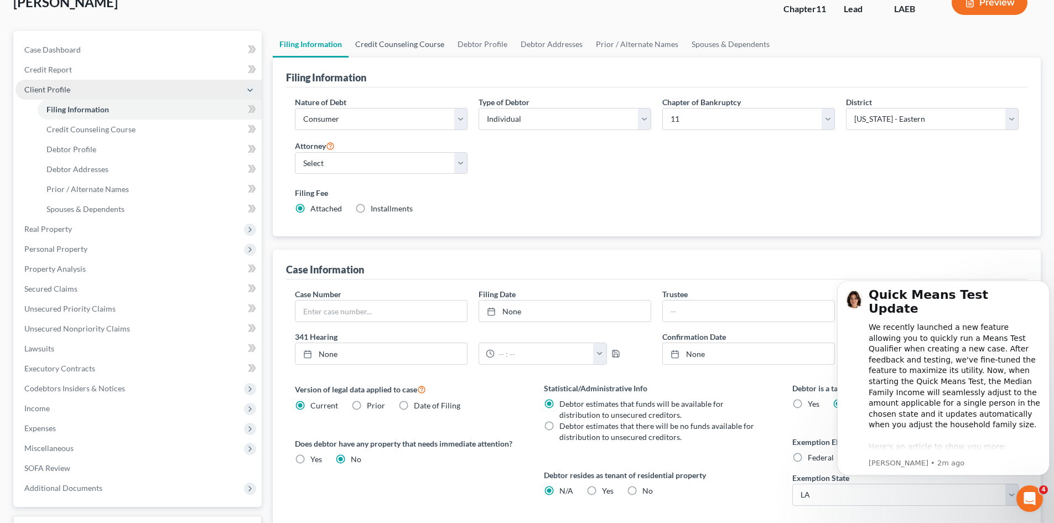
click at [392, 45] on link "Credit Counseling Course" at bounding box center [400, 44] width 102 height 27
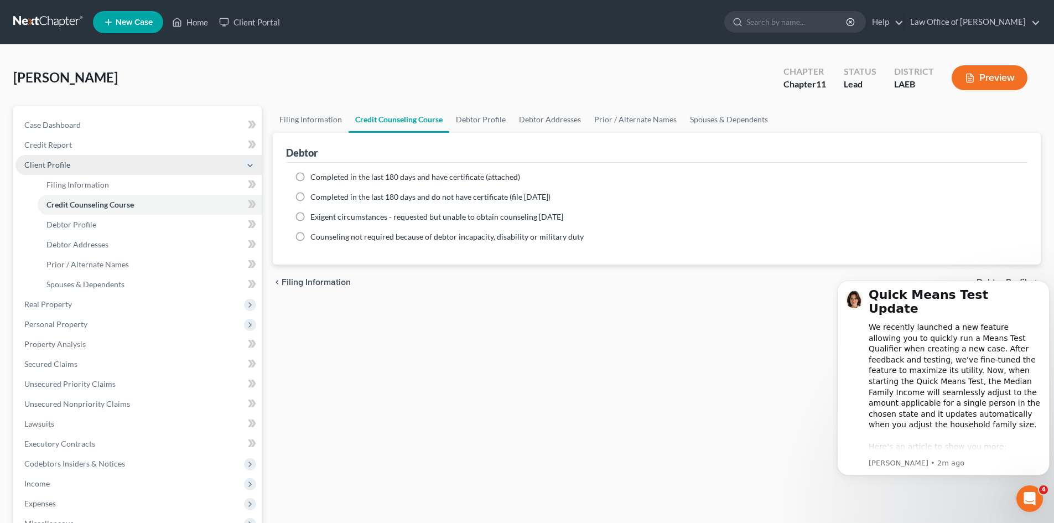
click at [310, 177] on label "Completed in the last 180 days and have certificate (attached)" at bounding box center [415, 177] width 210 height 11
click at [315, 177] on input "Completed in the last 180 days and have certificate (attached)" at bounding box center [318, 175] width 7 height 7
radio input "true"
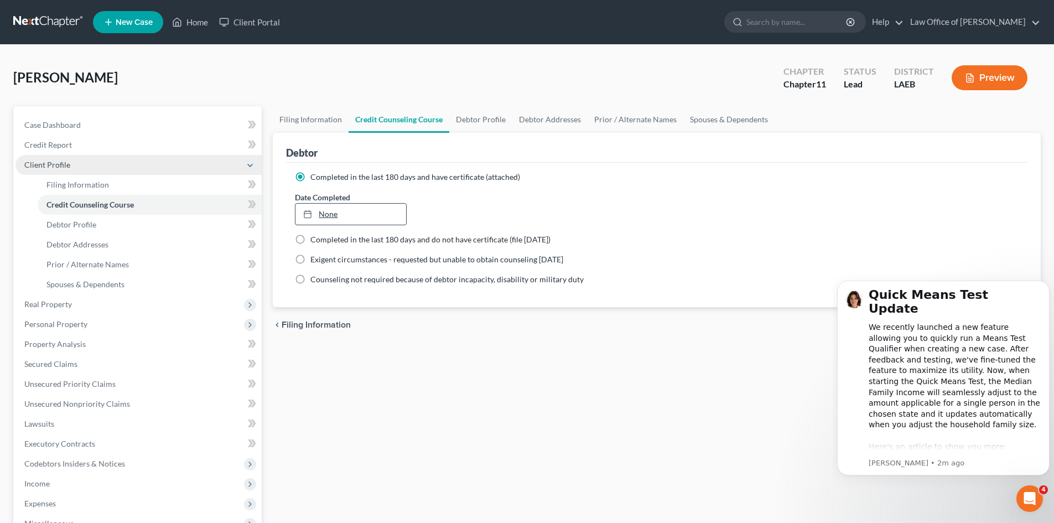
click at [309, 211] on rect at bounding box center [307, 214] width 7 height 7
type input "10/13/2025"
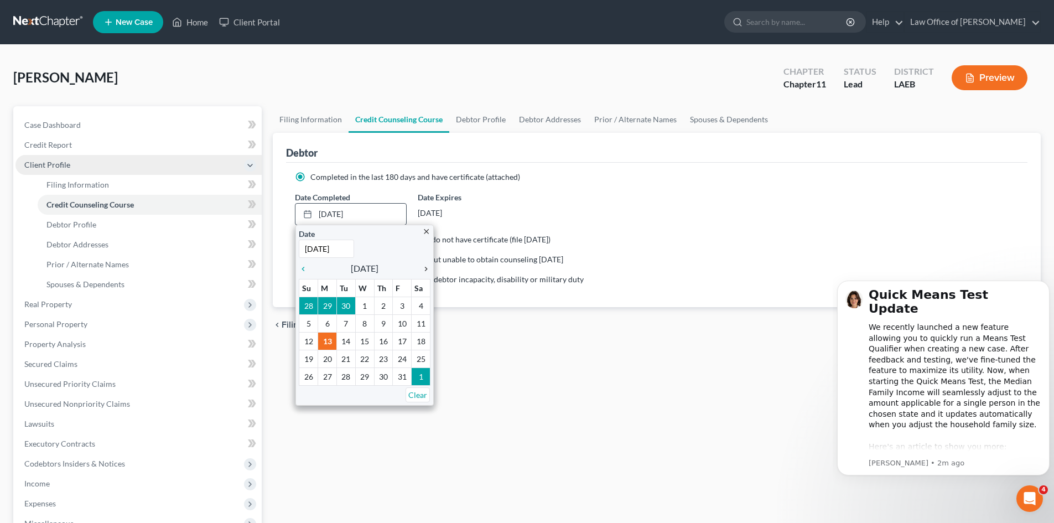
click at [430, 269] on icon "chevron_right" at bounding box center [423, 269] width 14 height 9
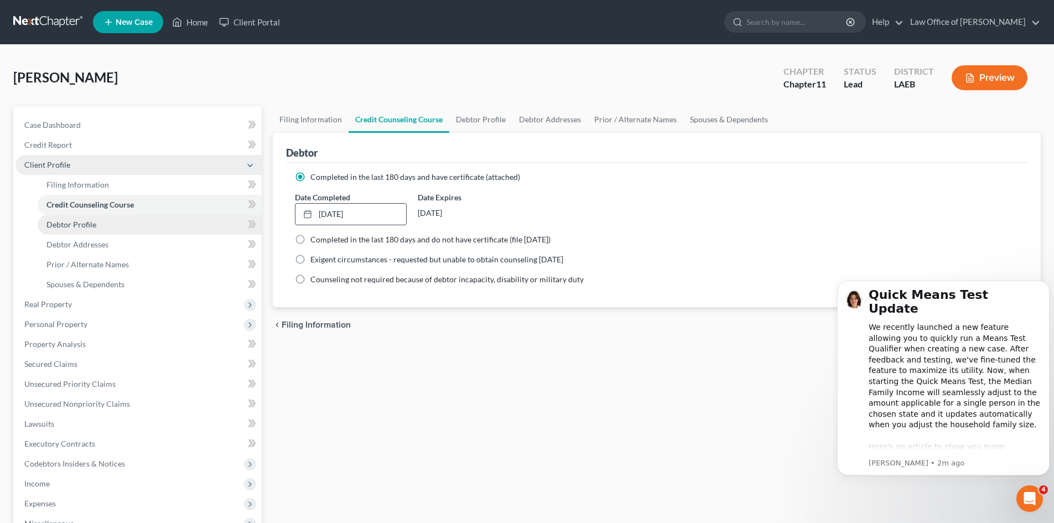
click at [95, 224] on link "Debtor Profile" at bounding box center [150, 225] width 224 height 20
select select "0"
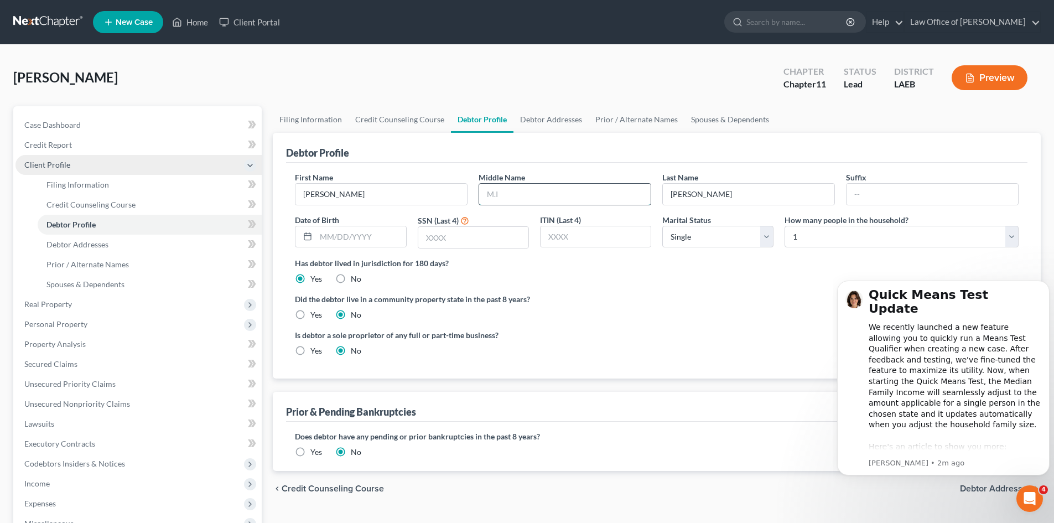
drag, startPoint x: 514, startPoint y: 197, endPoint x: 520, endPoint y: 197, distance: 6.6
click at [514, 197] on input "text" at bounding box center [565, 194] width 172 height 21
type input "Connelly"
click at [449, 240] on input "text" at bounding box center [473, 237] width 110 height 21
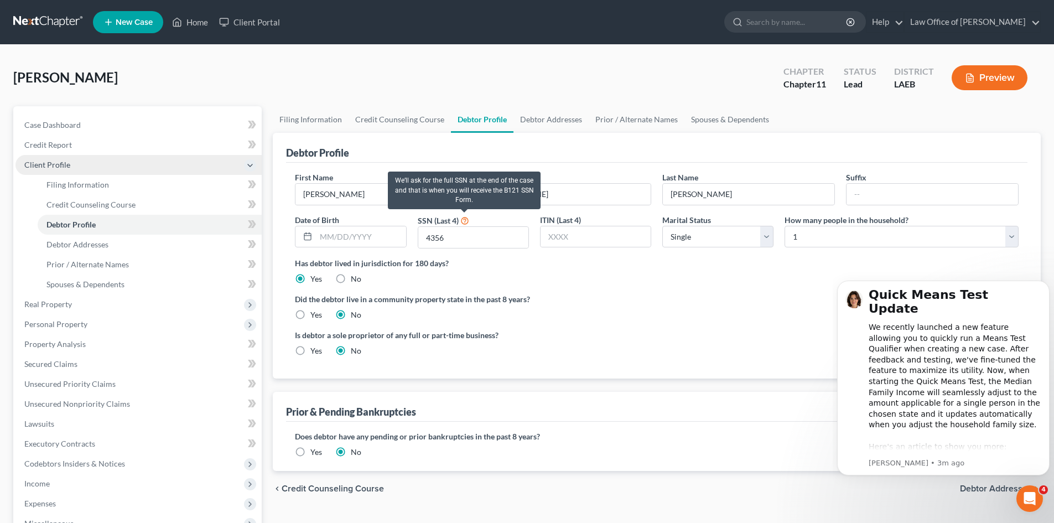
click at [465, 224] on icon at bounding box center [464, 220] width 9 height 11
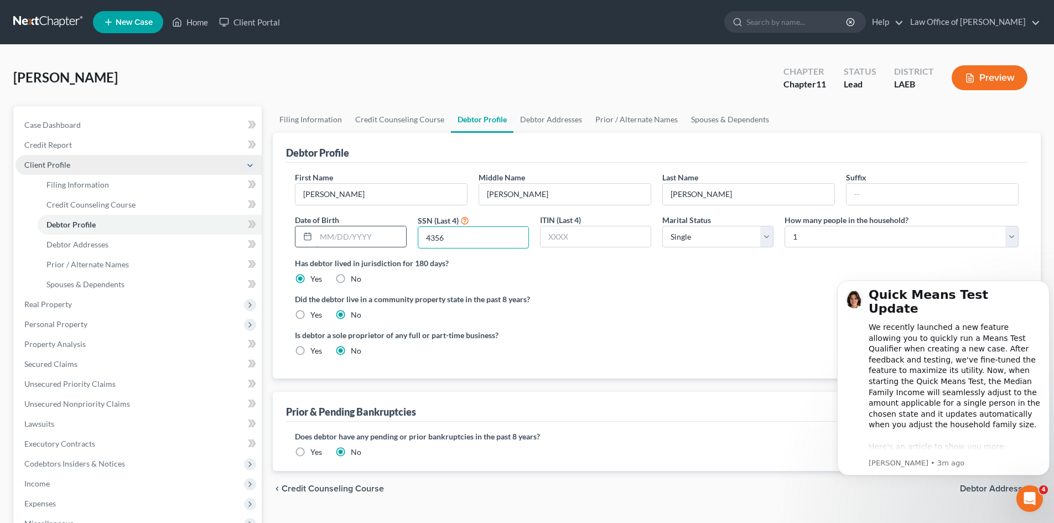
click at [398, 233] on div "First Name Lisa Middle Name Connelly Last Name Stigler Suffix Date of Birth SSN…" at bounding box center [656, 215] width 735 height 86
type input "2150"
click at [771, 237] on select "Select Single Married Separated Divorced Widowed" at bounding box center [717, 237] width 111 height 22
select select "1"
click at [662, 226] on select "Select Single Married Separated Divorced Widowed" at bounding box center [717, 237] width 111 height 22
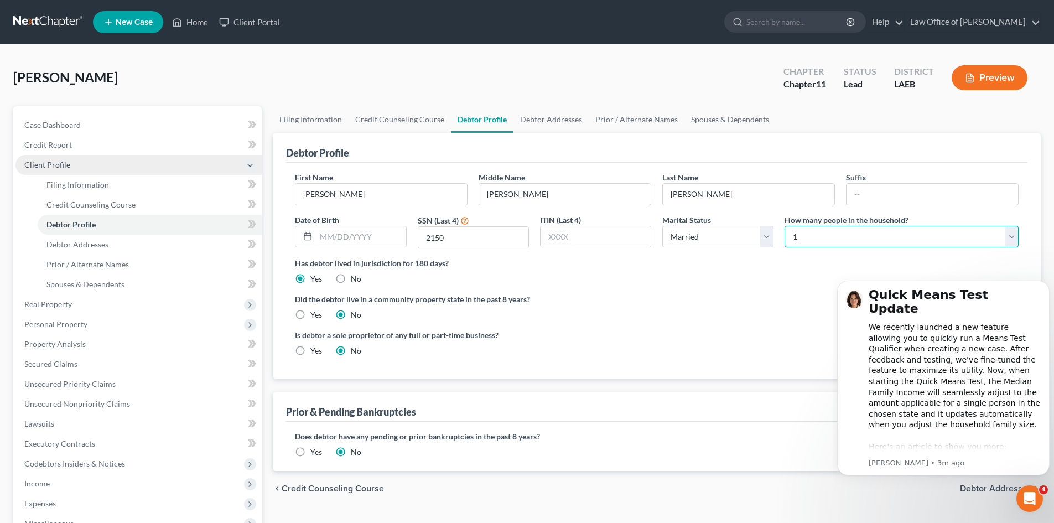
click at [1013, 237] on select "Select 1 2 3 4 5 6 7 8 9 10 11 12 13 14 15 16 17 18 19 20" at bounding box center [902, 237] width 234 height 22
select select "2"
click at [785, 226] on select "Select 1 2 3 4 5 6 7 8 9 10 11 12 13 14 15 16 17 18 19 20" at bounding box center [902, 237] width 234 height 22
click at [310, 314] on label "Yes" at bounding box center [316, 314] width 12 height 11
click at [315, 314] on input "Yes" at bounding box center [318, 312] width 7 height 7
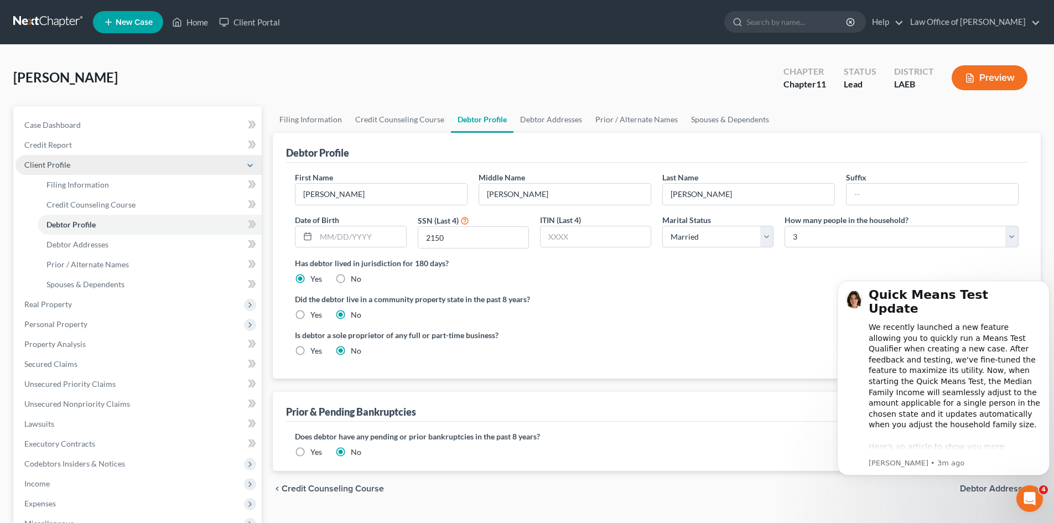
radio input "true"
radio input "false"
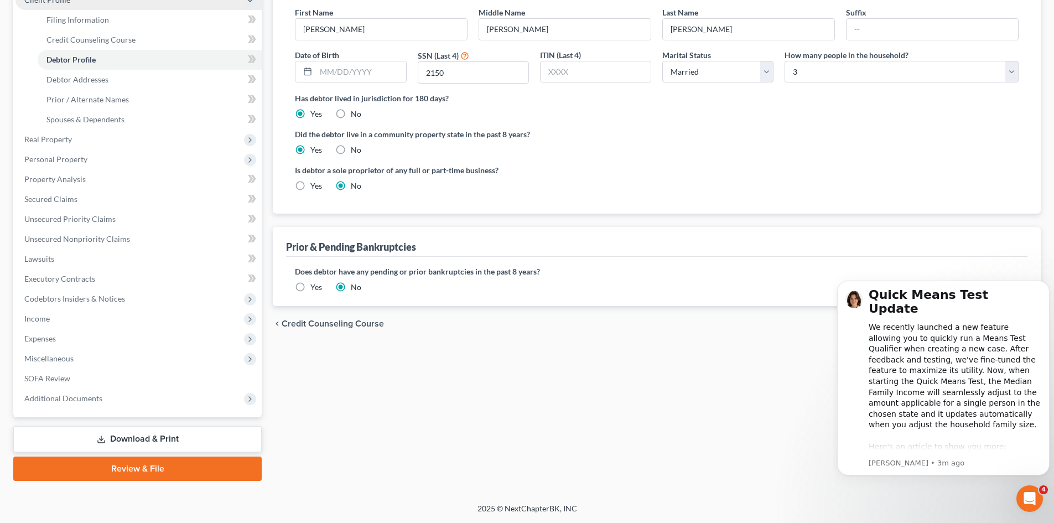
scroll to position [54, 0]
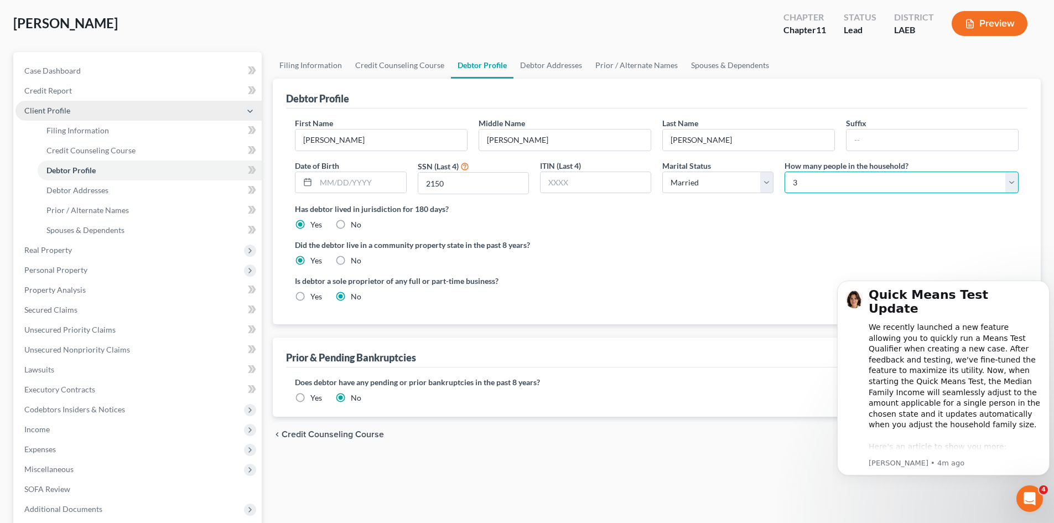
click at [1014, 175] on select "Select 1 2 3 4 5 6 7 8 9 10 11 12 13 14 15 16 17 18 19 20" at bounding box center [902, 183] width 234 height 22
select select "4"
click at [785, 172] on select "Select 1 2 3 4 5 6 7 8 9 10 11 12 13 14 15 16 17 18 19 20" at bounding box center [902, 183] width 234 height 22
click at [125, 186] on link "Debtor Addresses" at bounding box center [150, 190] width 224 height 20
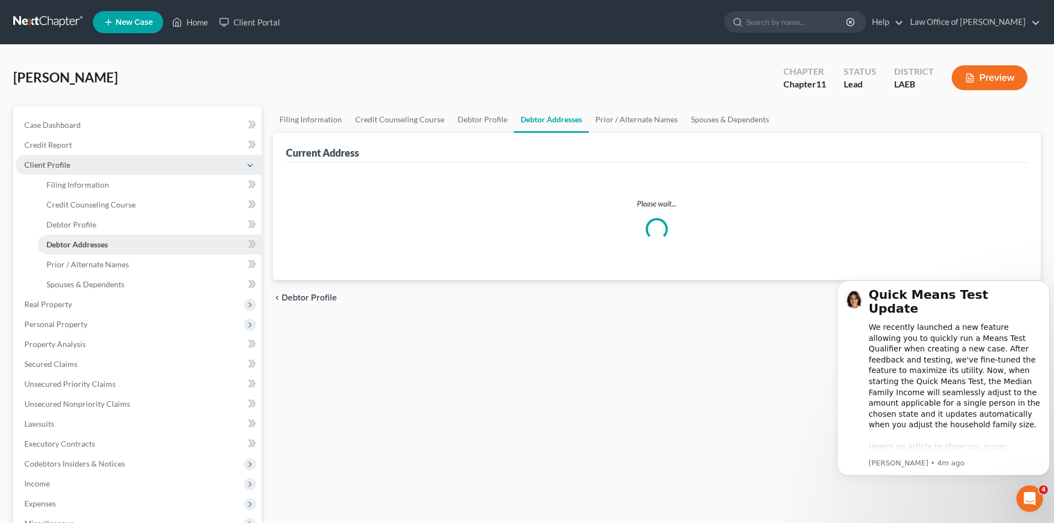
select select "0"
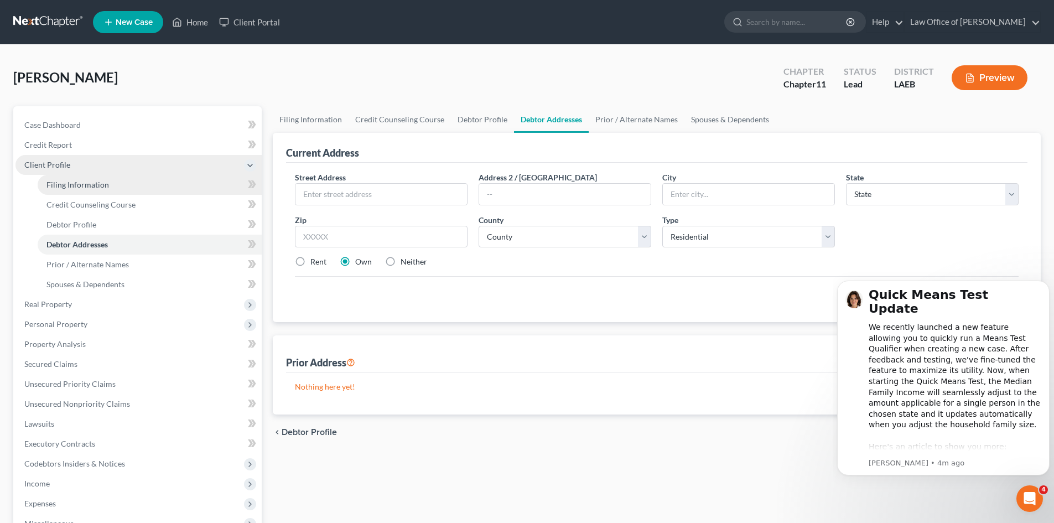
click at [97, 184] on span "Filing Information" at bounding box center [77, 184] width 63 height 9
select select "1"
select select "0"
select select "1"
select select "34"
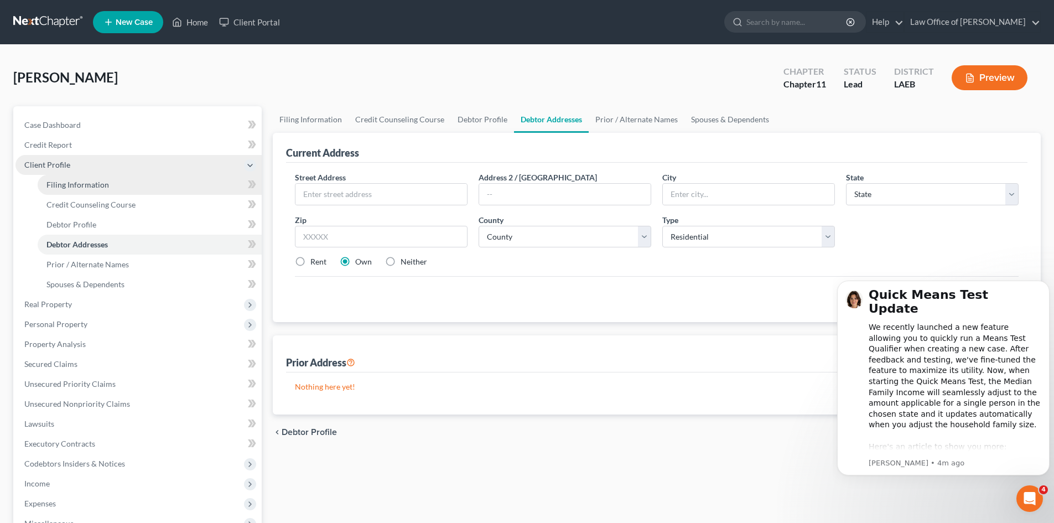
select select "0"
select select "19"
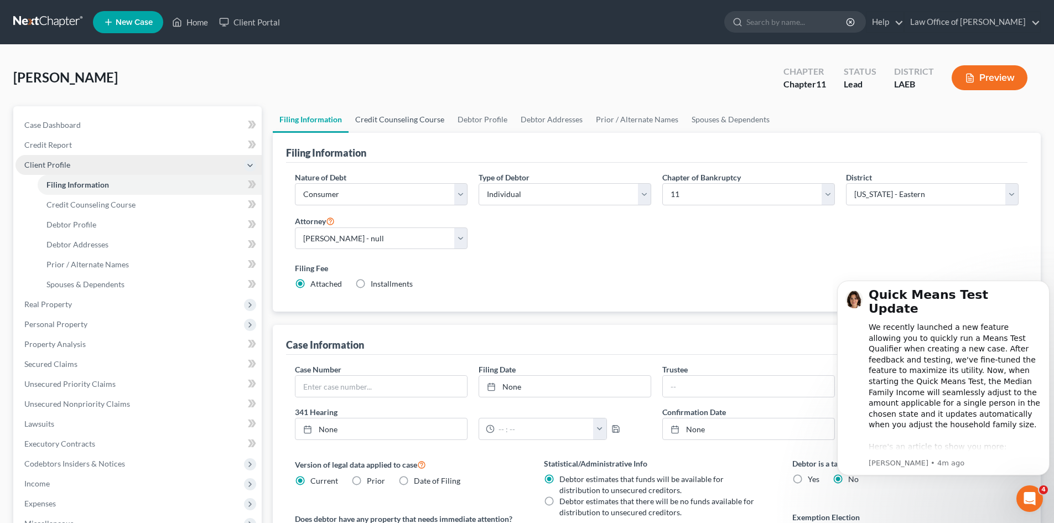
click at [375, 120] on link "Credit Counseling Course" at bounding box center [400, 119] width 102 height 27
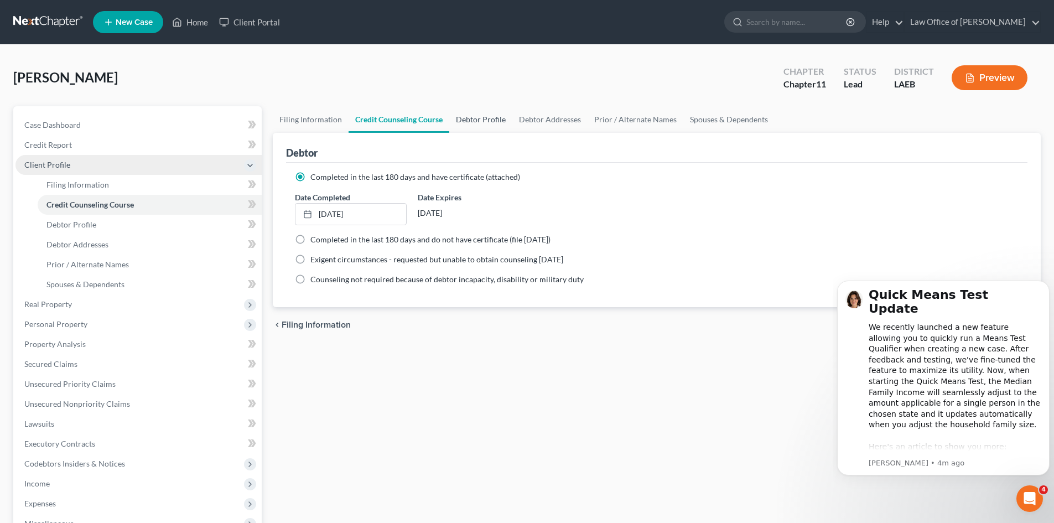
click at [467, 117] on link "Debtor Profile" at bounding box center [480, 119] width 63 height 27
select select "1"
select select "4"
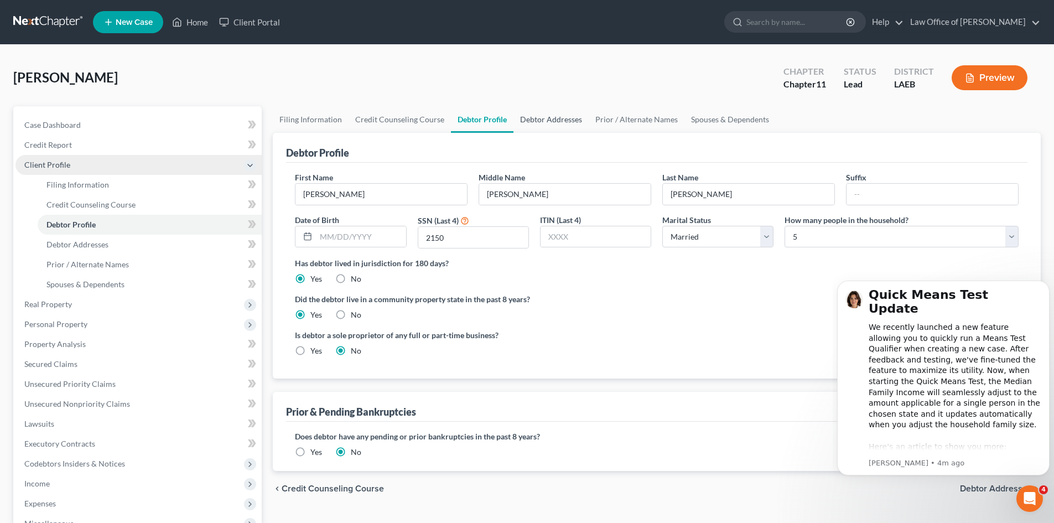
click at [547, 123] on link "Debtor Addresses" at bounding box center [551, 119] width 75 height 27
select select "0"
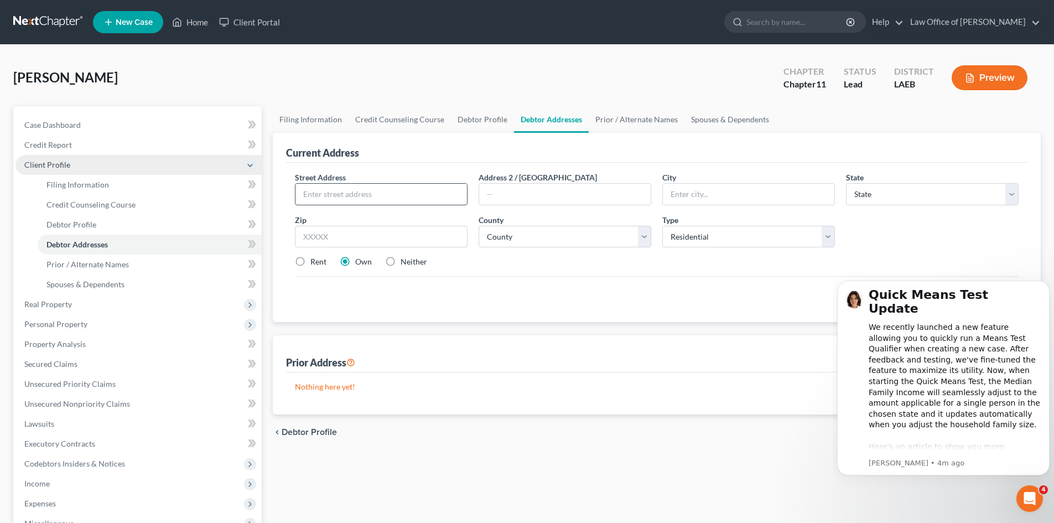
click at [412, 189] on input "text" at bounding box center [381, 194] width 172 height 21
type input "973 Oak Avenue"
click at [749, 198] on input "Har" at bounding box center [749, 194] width 172 height 21
type input "Harahan"
select select "19"
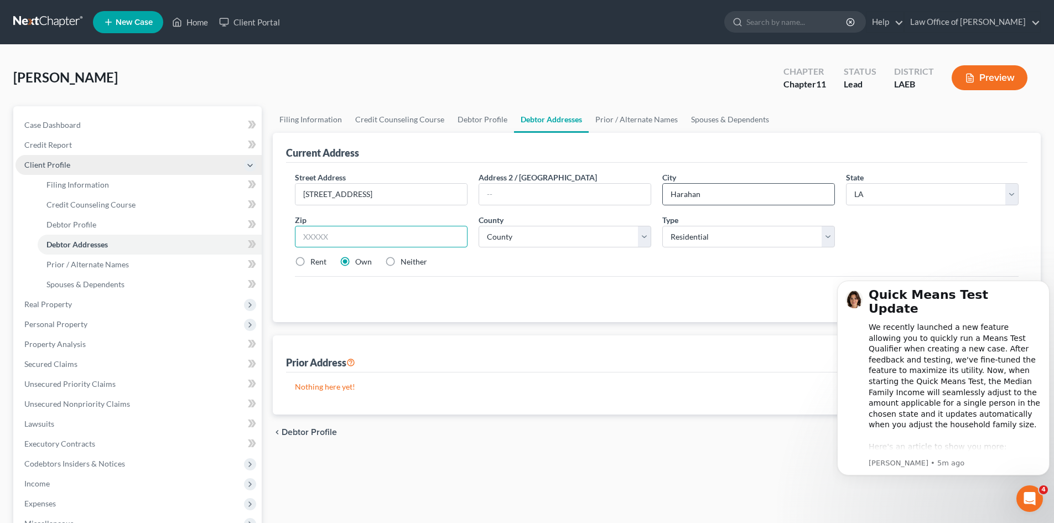
type input "70123"
type input "New Orleans"
click at [640, 236] on select "County Acadia Allen Ascension Assumption Avoyelles Beauregard Bienville Bossier…" at bounding box center [565, 237] width 173 height 22
select select "25"
click at [479, 226] on select "County Acadia Allen Ascension Assumption Avoyelles Beauregard Bienville Bossier…" at bounding box center [565, 237] width 173 height 22
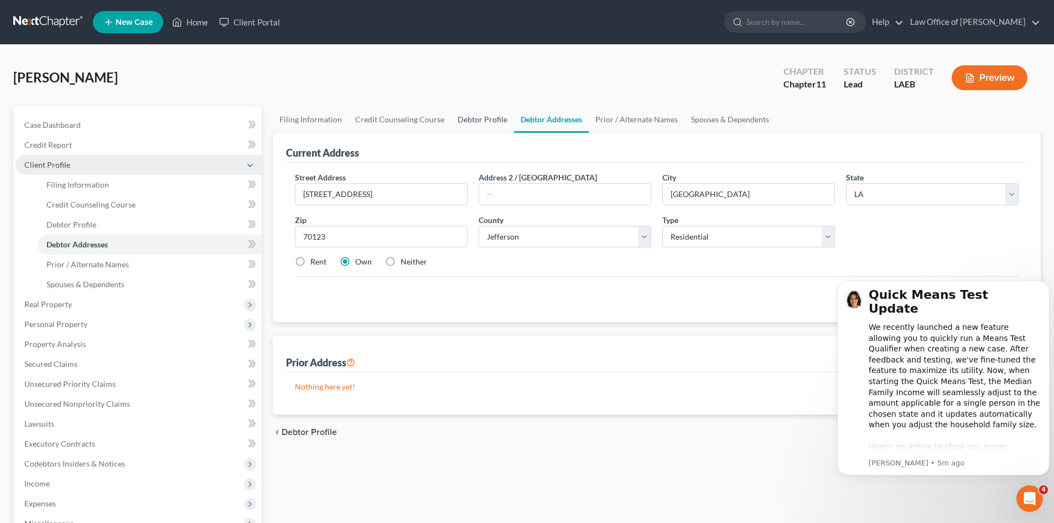
click at [484, 121] on link "Debtor Profile" at bounding box center [482, 119] width 63 height 27
select select "1"
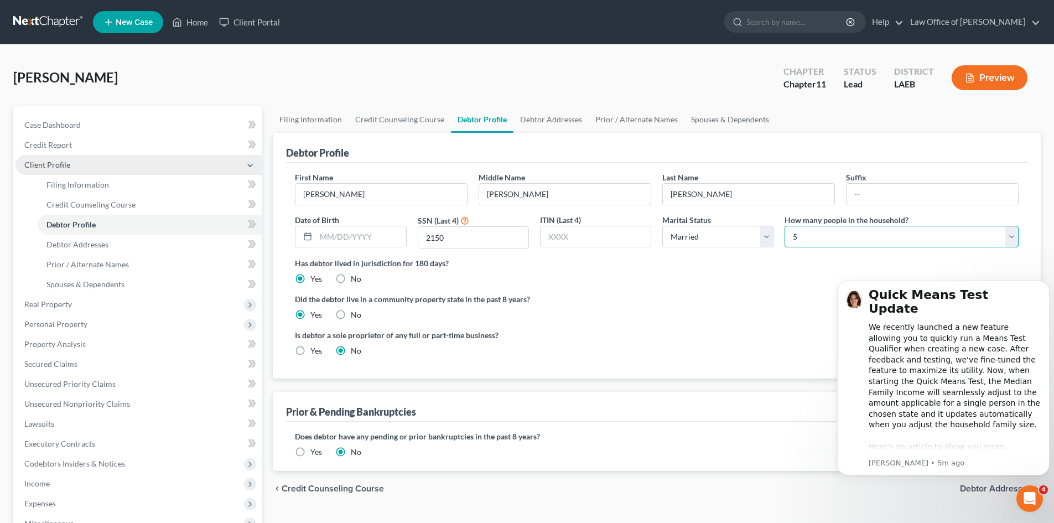
click at [1005, 239] on select "Select 1 2 3 4 5 6 7 8 9 10 11 12 13 14 15 16 17 18 19 20" at bounding box center [902, 237] width 234 height 22
select select "3"
click at [785, 226] on select "Select 1 2 3 4 5 6 7 8 9 10 11 12 13 14 15 16 17 18 19 20" at bounding box center [902, 237] width 234 height 22
click at [535, 122] on link "Debtor Addresses" at bounding box center [551, 119] width 75 height 27
select select "0"
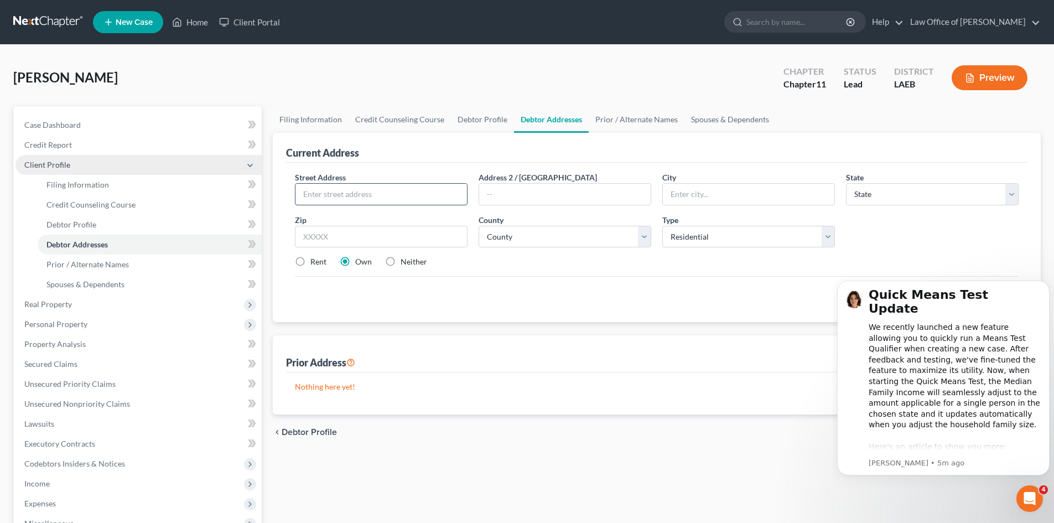
click at [328, 194] on input "text" at bounding box center [381, 194] width 172 height 21
type input "973 Oak Avenue"
click at [681, 190] on input "text" at bounding box center [749, 194] width 172 height 21
type input "Harahan"
select select "19"
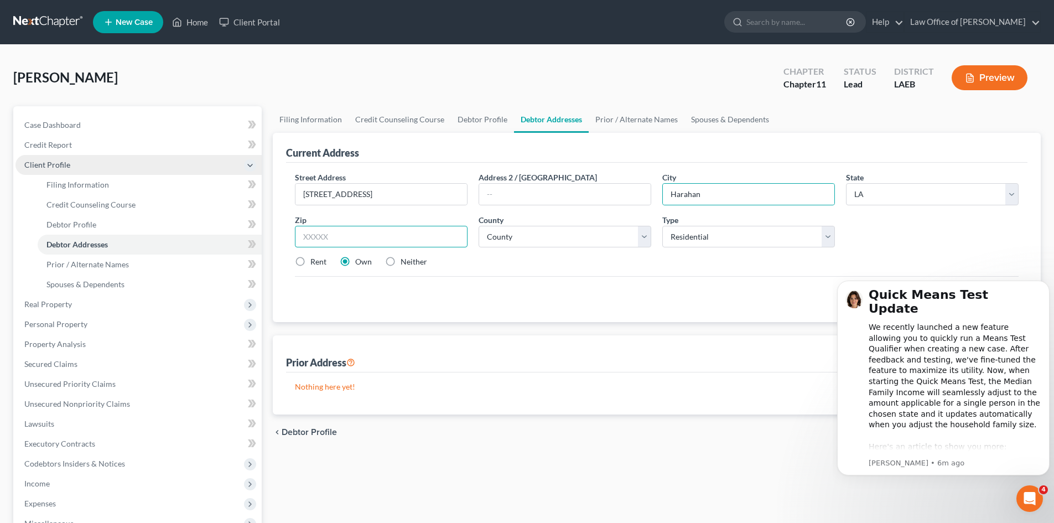
type input "70123"
type input "New Orleans"
click at [532, 265] on div "Rent Own Neither" at bounding box center [656, 261] width 735 height 11
click at [643, 240] on select "County Acadia Allen Ascension Assumption Avoyelles Beauregard Bienville Bossier…" at bounding box center [565, 237] width 173 height 22
select select "25"
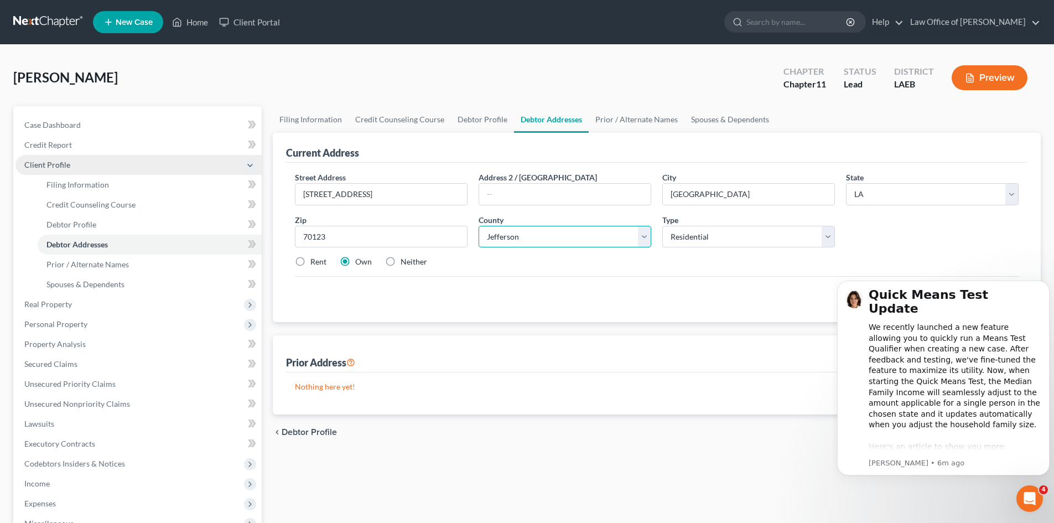
click at [479, 226] on select "County Acadia Allen Ascension Assumption Avoyelles Beauregard Bienville Bossier…" at bounding box center [565, 237] width 173 height 22
click at [449, 355] on div "Prior Address New Prior Address" at bounding box center [657, 353] width 742 height 37
click at [759, 374] on div "Nothing here yet!" at bounding box center [657, 393] width 742 height 42
drag, startPoint x: 1046, startPoint y: 279, endPoint x: 1881, endPoint y: 549, distance: 877.4
click at [1046, 279] on button "Dismiss notification" at bounding box center [1046, 284] width 14 height 14
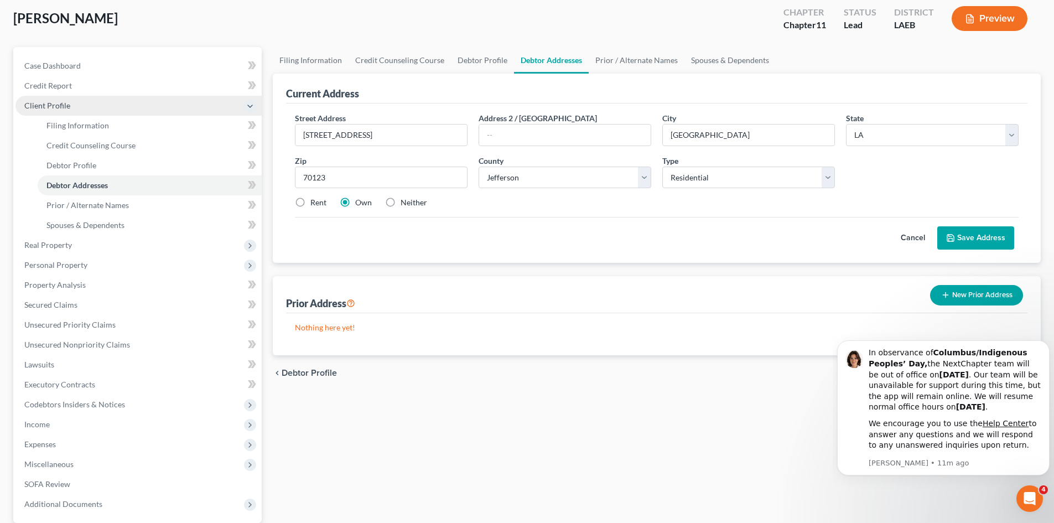
scroll to position [55, 0]
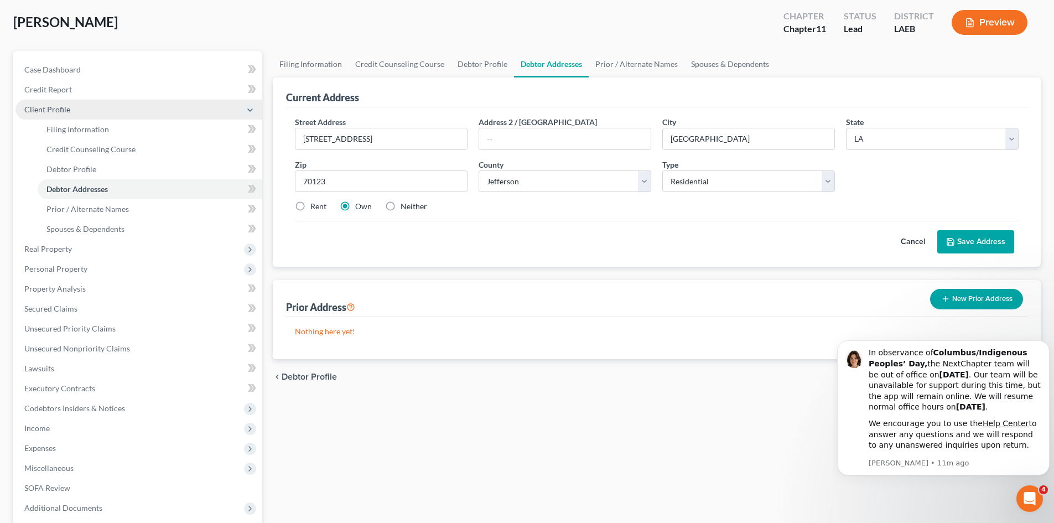
click at [973, 301] on button "New Prior Address" at bounding box center [976, 299] width 93 height 20
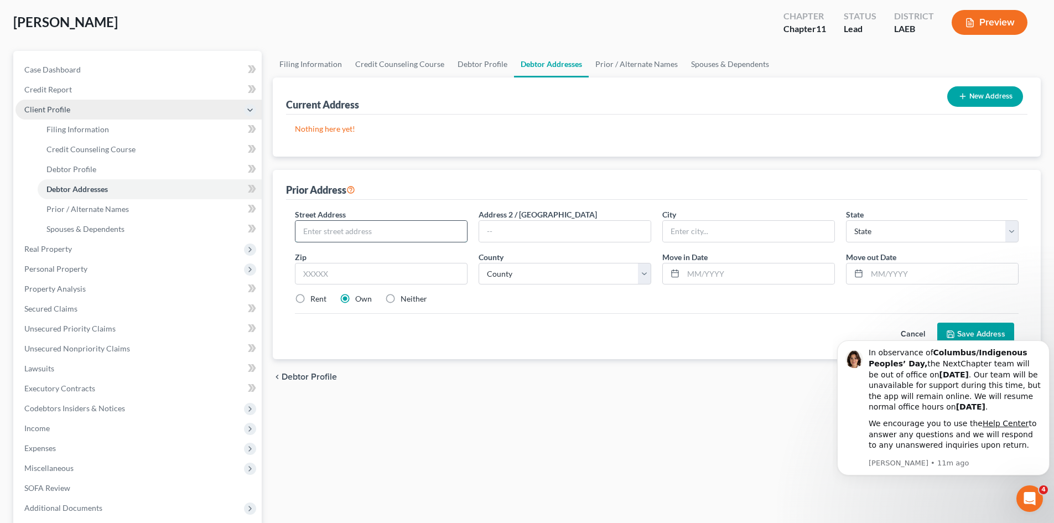
click at [333, 230] on input "text" at bounding box center [381, 231] width 172 height 21
type input "6 Oakland Rd"
type input "k"
type input "Kenner"
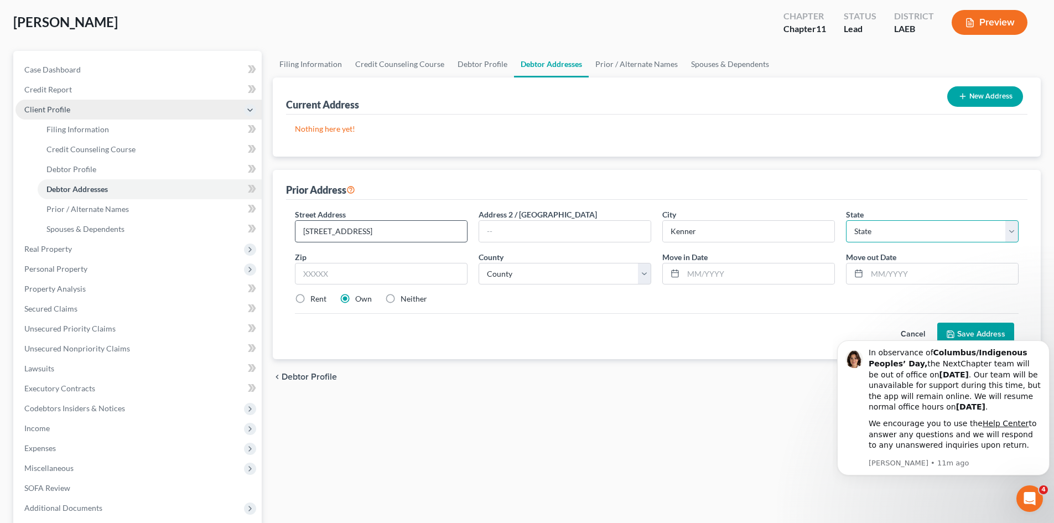
select select "19"
type input "70065"
click at [649, 275] on select "County Acadia Allen Ascension Assumption Avoyelles Beauregard Bienville Bossier…" at bounding box center [565, 274] width 173 height 22
select select "25"
click at [479, 263] on select "County Acadia Allen Ascension Assumption Avoyelles Beauregard Bienville Bossier…" at bounding box center [565, 274] width 173 height 22
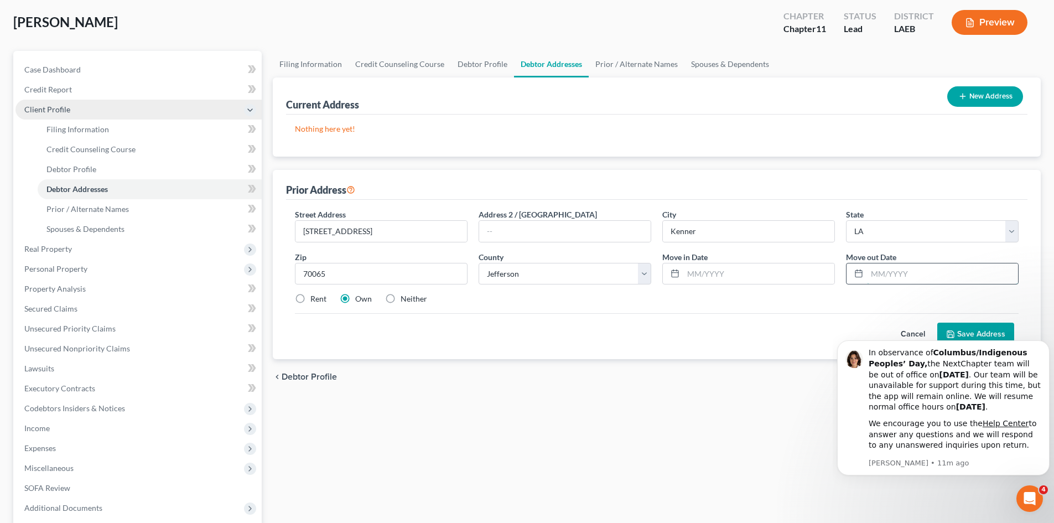
click at [868, 275] on input "text" at bounding box center [942, 273] width 151 height 21
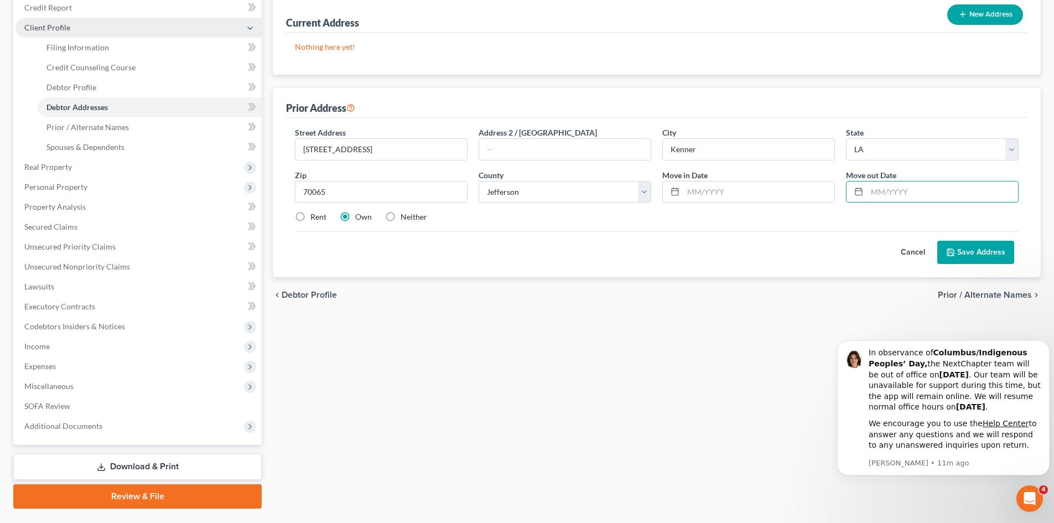
scroll to position [165, 0]
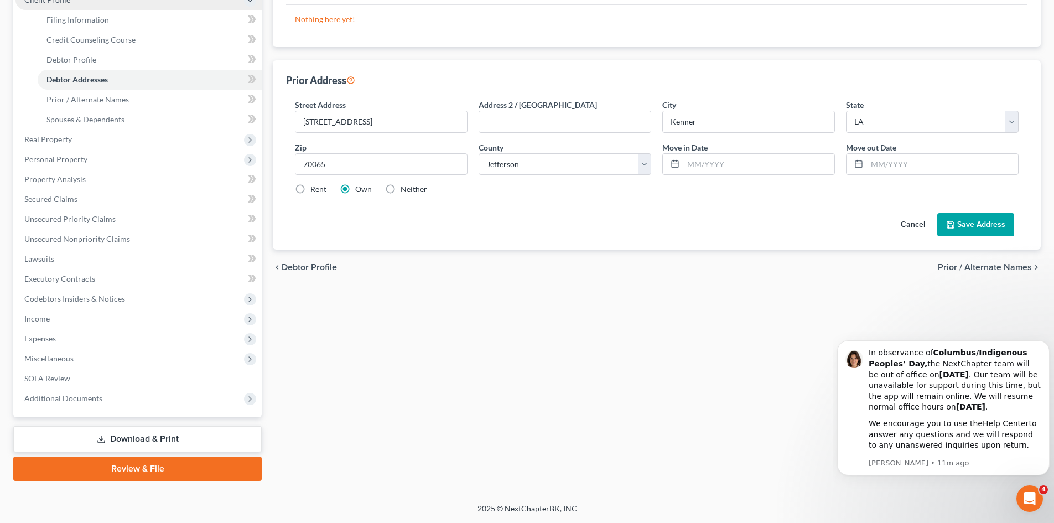
click at [972, 224] on button "Save Address" at bounding box center [975, 224] width 77 height 23
click at [685, 163] on input "text" at bounding box center [758, 164] width 151 height 21
type input "01/2022"
type input "01/2023"
click at [996, 229] on button "Save Address" at bounding box center [975, 224] width 77 height 23
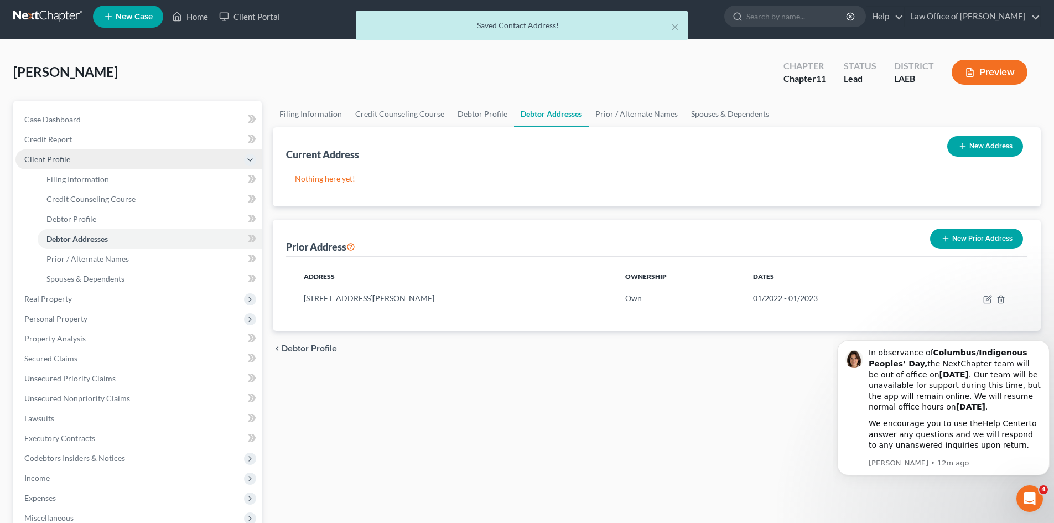
scroll to position [0, 0]
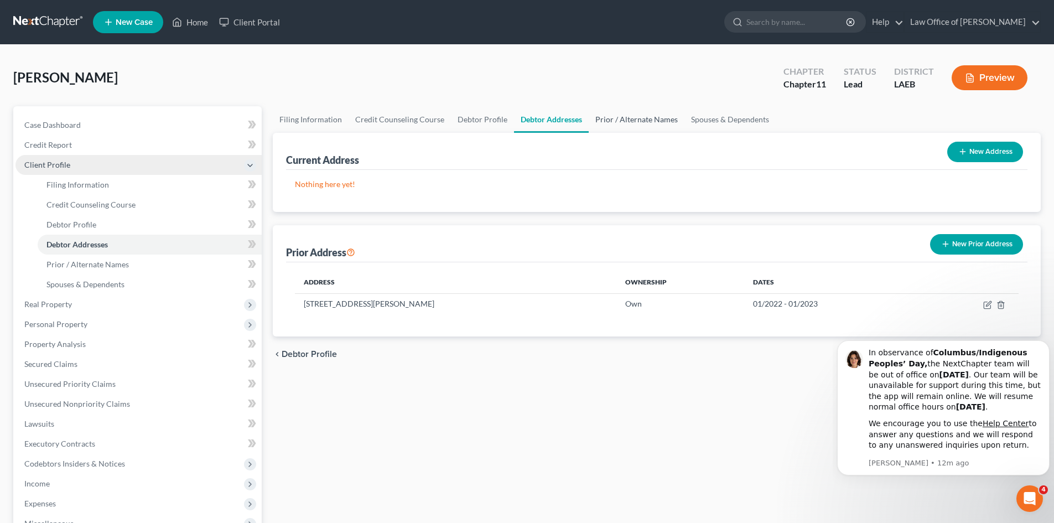
click at [630, 120] on link "Prior / Alternate Names" at bounding box center [637, 119] width 96 height 27
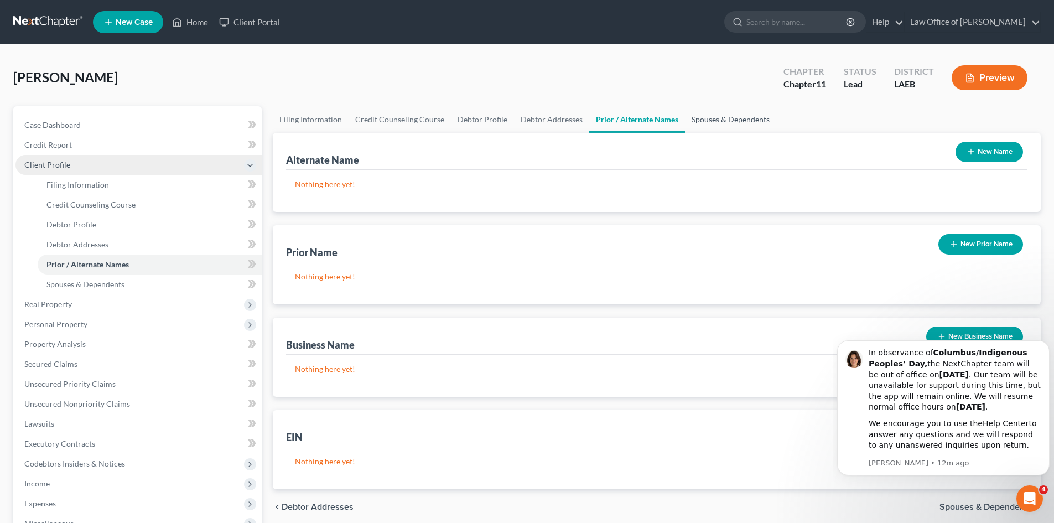
click at [699, 117] on link "Spouses & Dependents" at bounding box center [730, 119] width 91 height 27
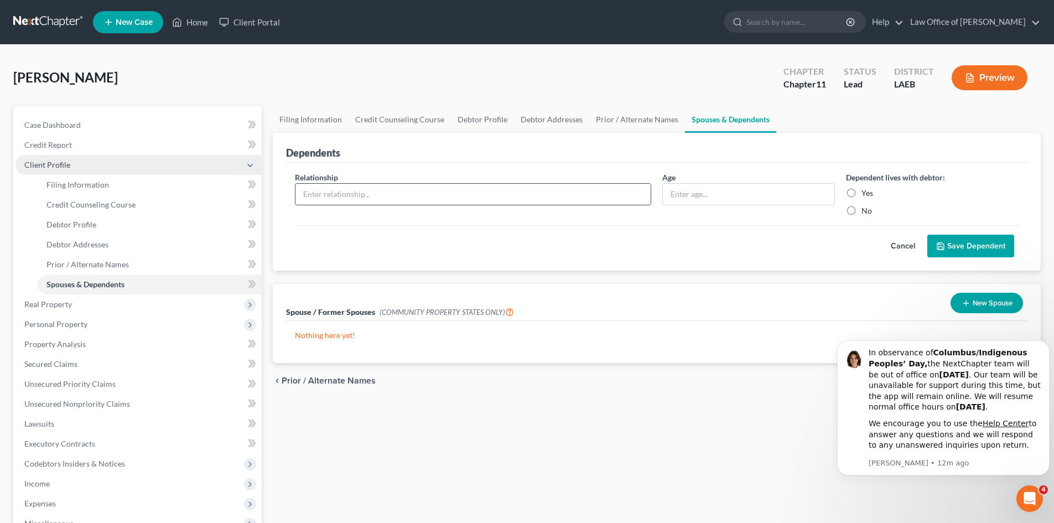
click at [596, 199] on input "text" at bounding box center [472, 194] width 355 height 21
click at [976, 305] on button "New Spouse" at bounding box center [987, 303] width 72 height 20
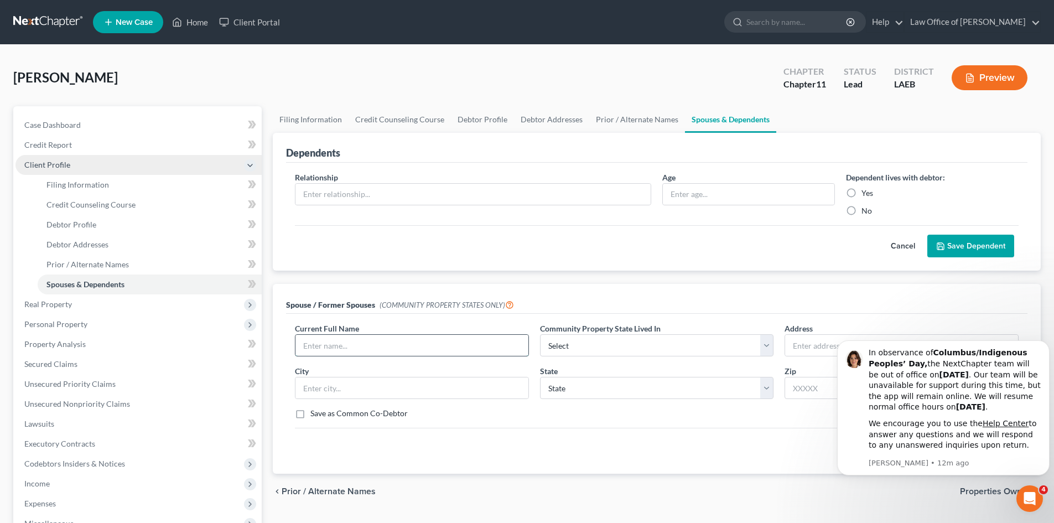
drag, startPoint x: 409, startPoint y: 339, endPoint x: 421, endPoint y: 343, distance: 12.2
click at [409, 339] on input "text" at bounding box center [411, 345] width 233 height 21
click at [466, 349] on input "Steve" at bounding box center [411, 345] width 233 height 21
type input "Steve Mitchell Stigler"
click at [765, 348] on select "Select AZ CA GU ID LA NV NM PR TX WA WI" at bounding box center [657, 345] width 234 height 22
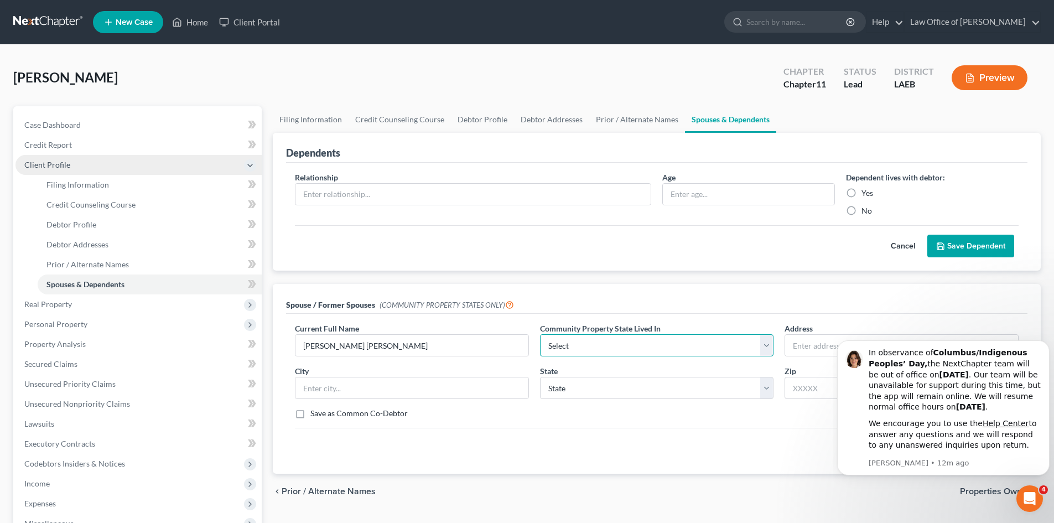
select select "4"
click at [540, 334] on select "Select AZ CA GU ID LA NV NM PR TX WA WI" at bounding box center [657, 345] width 234 height 22
click at [806, 345] on input "text" at bounding box center [901, 345] width 233 height 21
type input "973 Oak Avenue"
type input "Harahan"
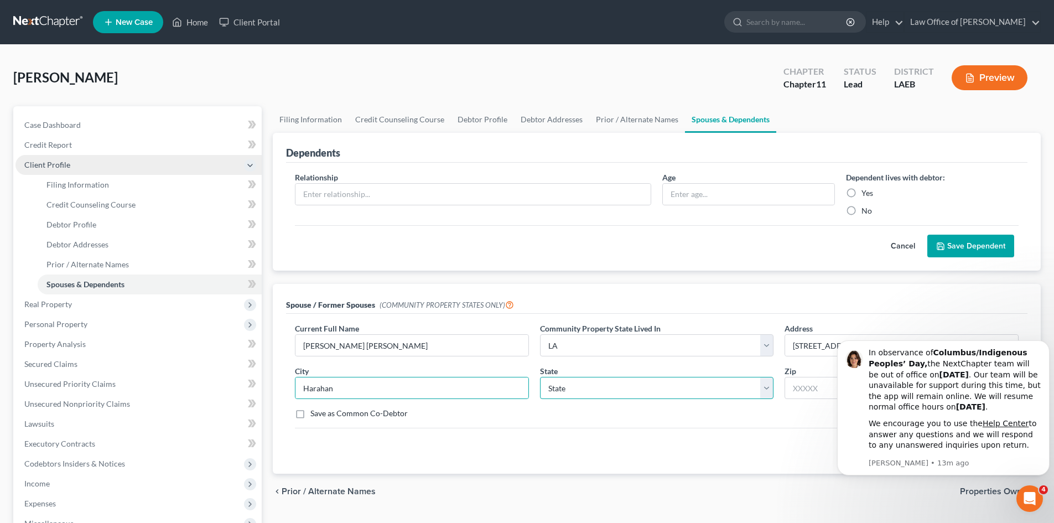
select select "19"
type input "70123"
type input "New Orleans"
click at [1041, 341] on button "Dismiss notification" at bounding box center [1046, 343] width 14 height 14
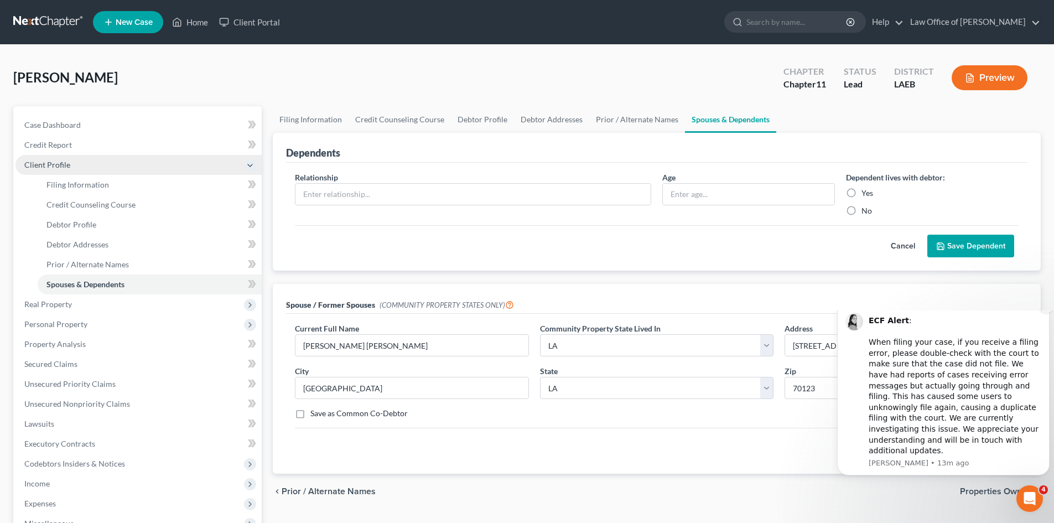
click at [1042, 313] on button "Dismiss notification" at bounding box center [1046, 306] width 14 height 14
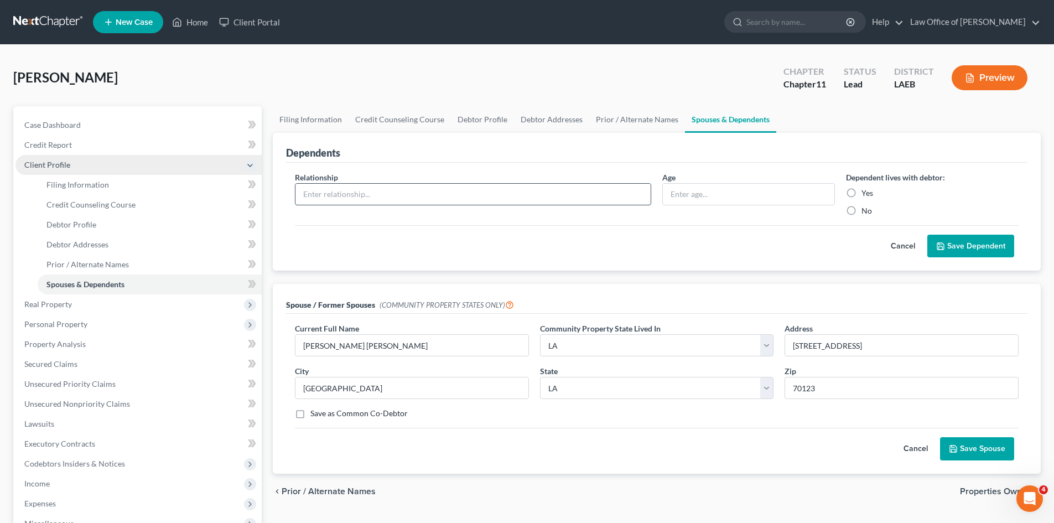
click at [450, 190] on input "text" at bounding box center [472, 194] width 355 height 21
type input "Daughter"
type input "21"
click at [862, 193] on label "Yes" at bounding box center [868, 193] width 12 height 11
click at [866, 193] on input "Yes" at bounding box center [869, 191] width 7 height 7
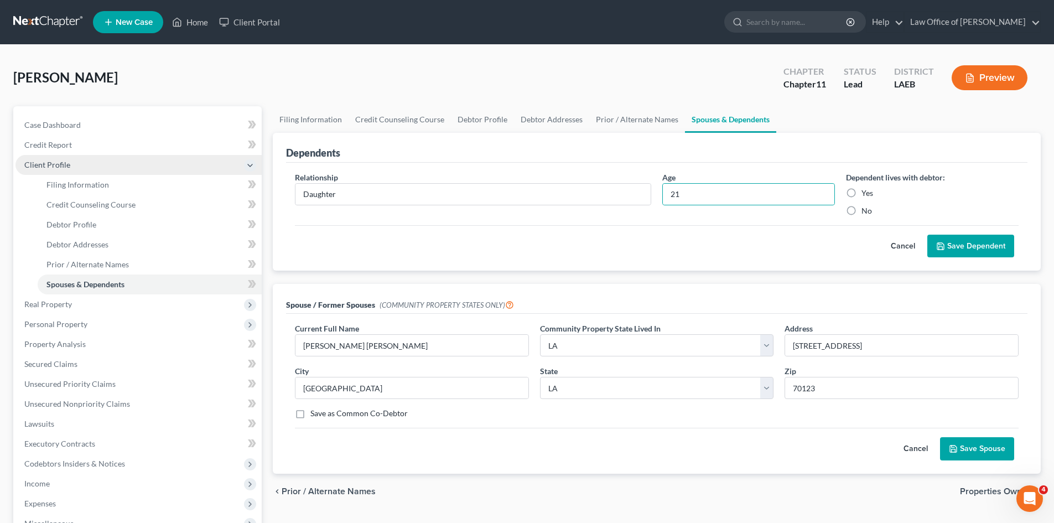
radio input "true"
click at [976, 246] on button "Save Dependent" at bounding box center [970, 246] width 87 height 23
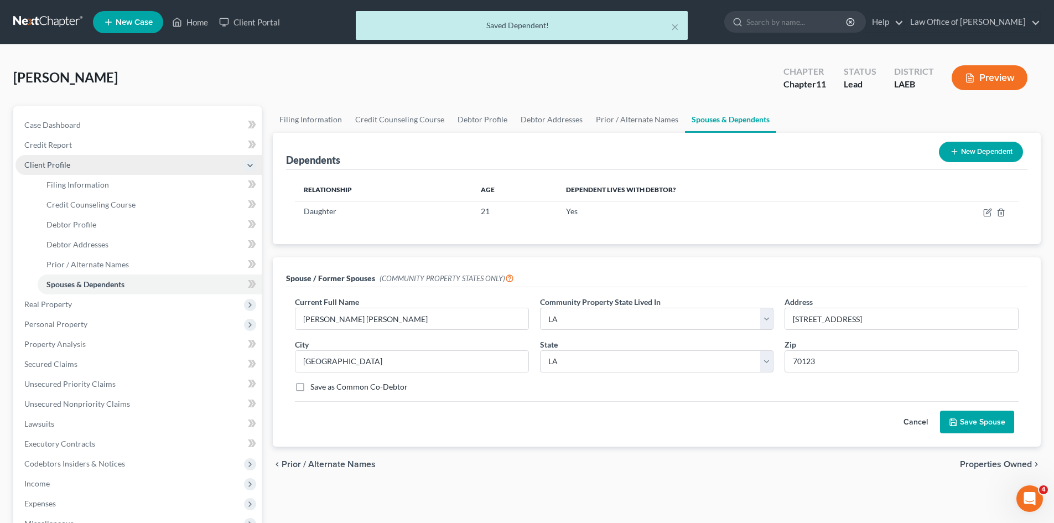
click at [977, 154] on button "New Dependent" at bounding box center [981, 152] width 84 height 20
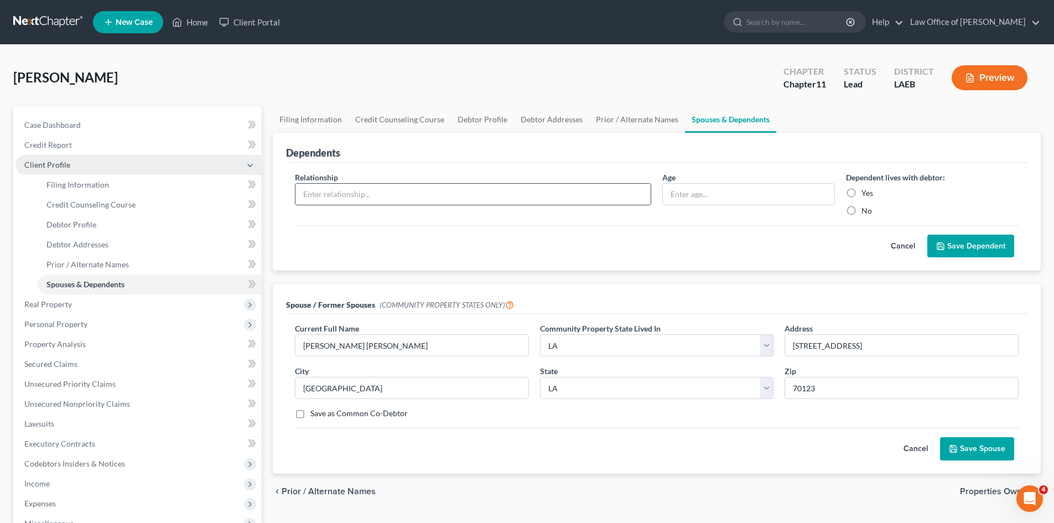
drag, startPoint x: 488, startPoint y: 195, endPoint x: 490, endPoint y: 186, distance: 8.6
click at [488, 195] on input "text" at bounding box center [472, 194] width 355 height 21
click at [678, 195] on input "text" at bounding box center [749, 194] width 172 height 21
type input "15"
click at [862, 191] on label "Yes" at bounding box center [868, 193] width 12 height 11
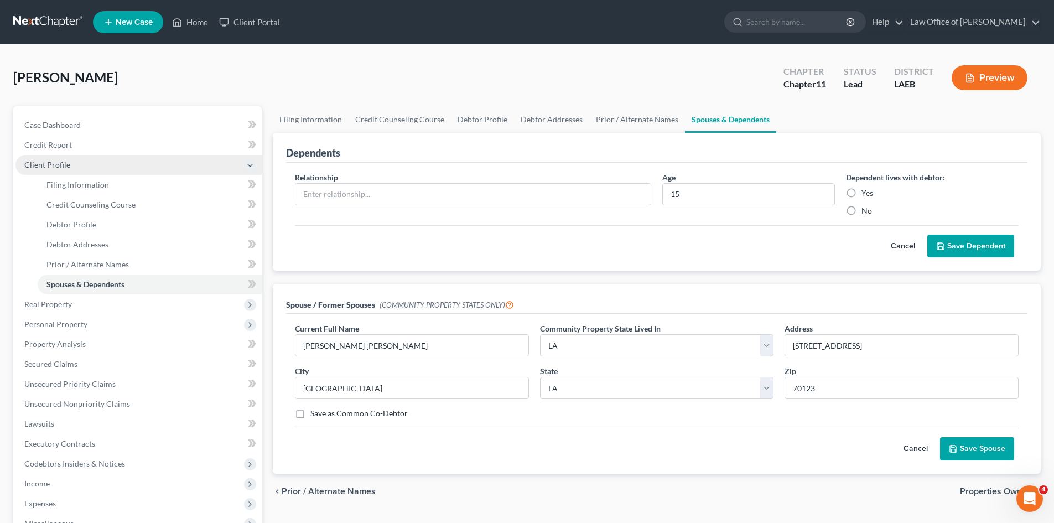
click at [866, 191] on input "Yes" at bounding box center [869, 191] width 7 height 7
radio input "true"
click at [977, 243] on button "Save Dependent" at bounding box center [970, 246] width 87 height 23
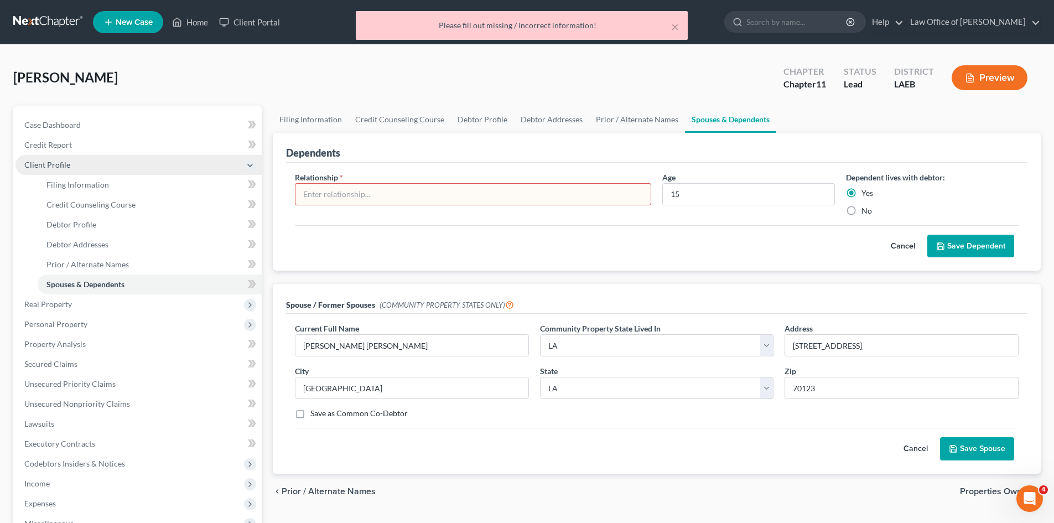
click at [424, 203] on input "text" at bounding box center [472, 194] width 355 height 21
type input "S"
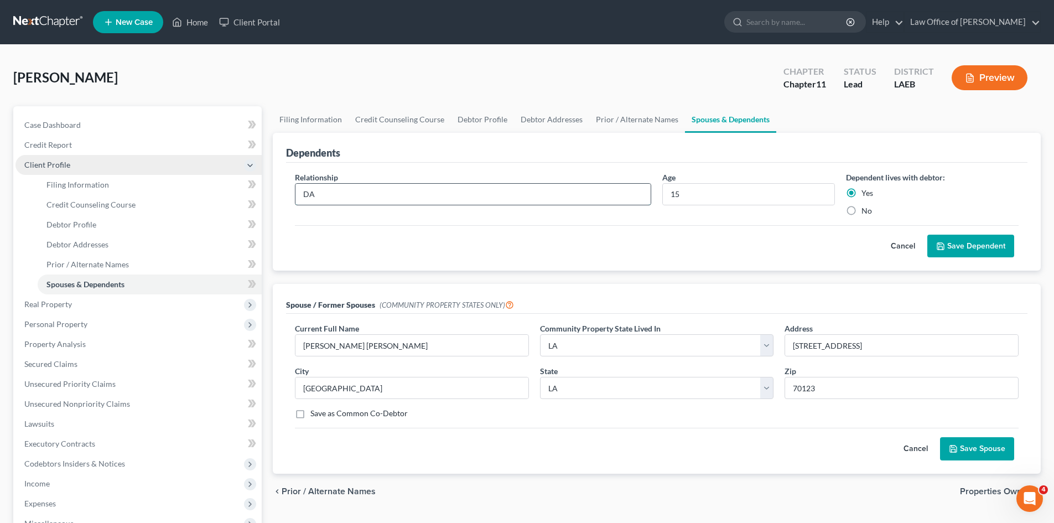
type input "D"
click at [326, 193] on input "Daugher" at bounding box center [472, 194] width 355 height 21
type input "Daughter"
click at [972, 246] on button "Save Dependent" at bounding box center [970, 246] width 87 height 23
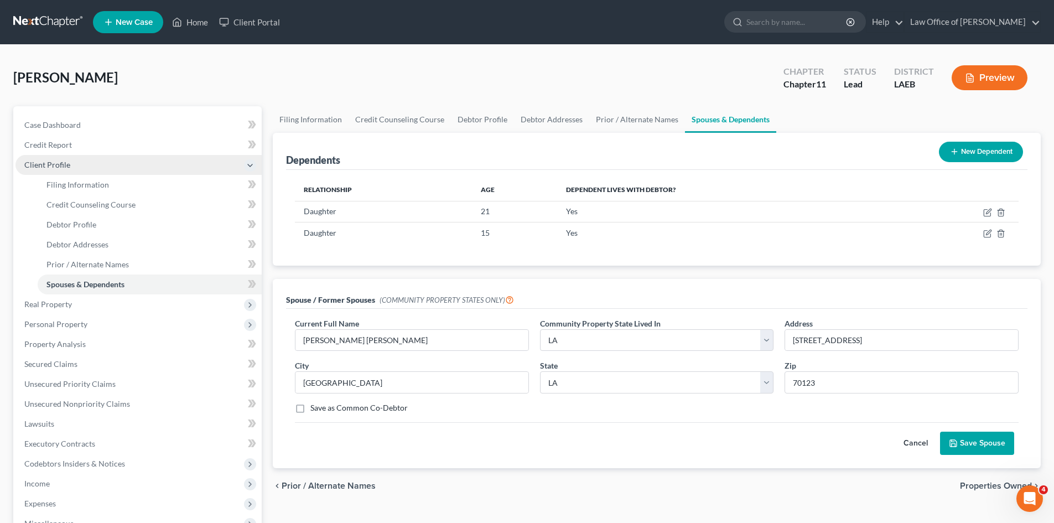
click at [988, 79] on button "Preview" at bounding box center [990, 77] width 76 height 25
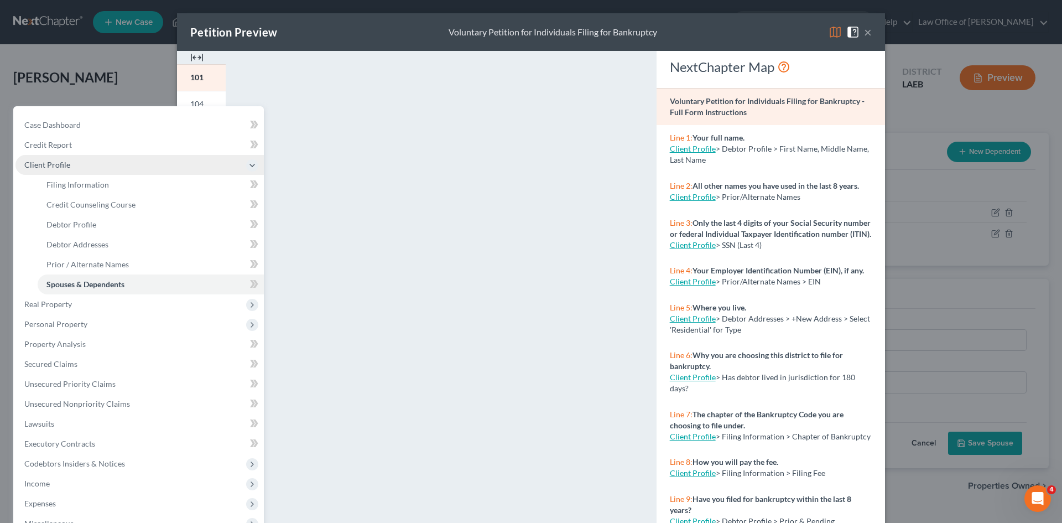
drag, startPoint x: 706, startPoint y: 39, endPoint x: 809, endPoint y: 34, distance: 103.6
click at [809, 34] on div "Petition Preview Voluntary Petition for Individuals Filing for Bankruptcy ×" at bounding box center [531, 32] width 708 height 38
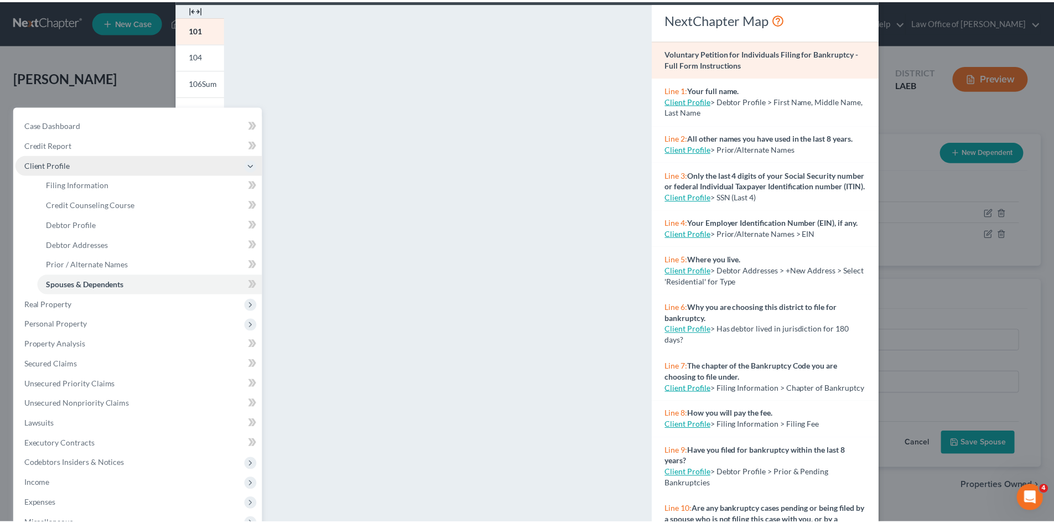
scroll to position [101, 0]
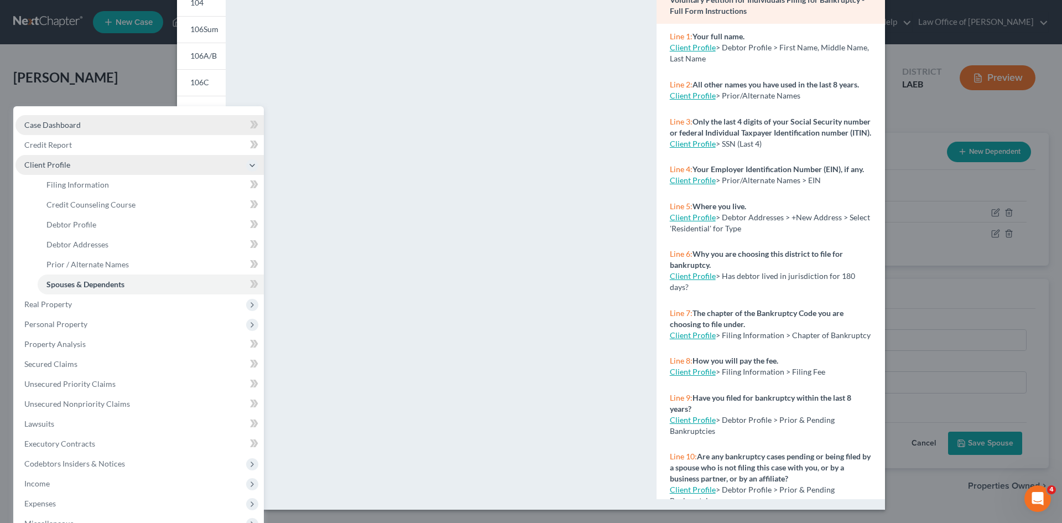
click at [44, 118] on link "Case Dashboard" at bounding box center [139, 125] width 248 height 20
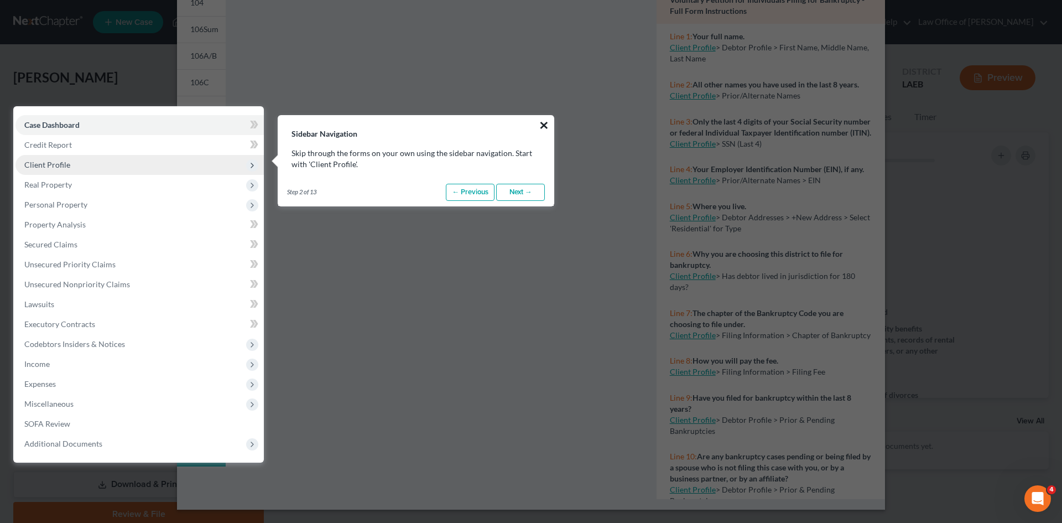
click at [542, 126] on button "×" at bounding box center [544, 125] width 11 height 18
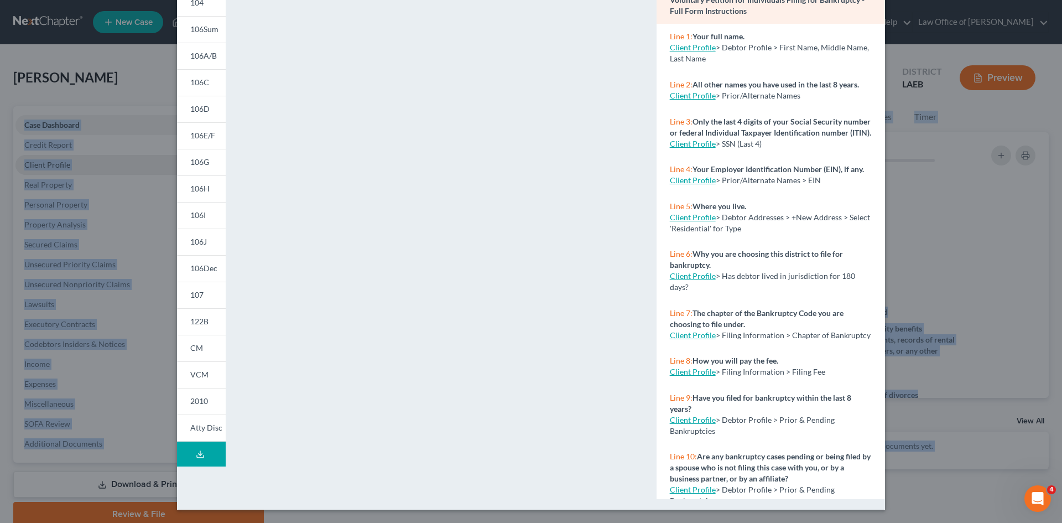
drag, startPoint x: 1045, startPoint y: 201, endPoint x: 1059, endPoint y: 97, distance: 105.4
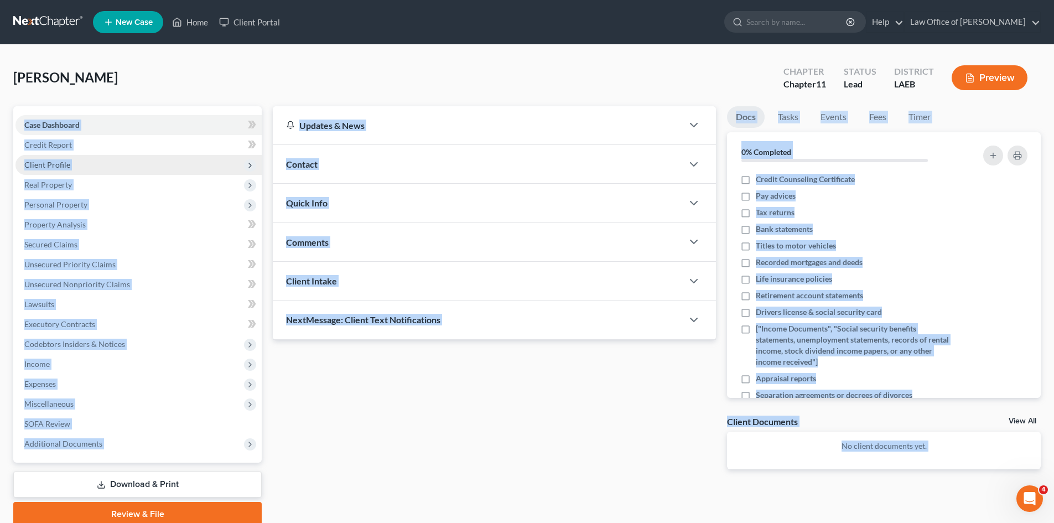
drag, startPoint x: 1000, startPoint y: 129, endPoint x: 1025, endPoint y: 130, distance: 24.9
click at [1001, 128] on ul "Docs Tasks Events Fees Timer" at bounding box center [884, 119] width 314 height 26
click at [1006, 108] on ul "Docs Tasks Events Fees Timer" at bounding box center [884, 119] width 314 height 26
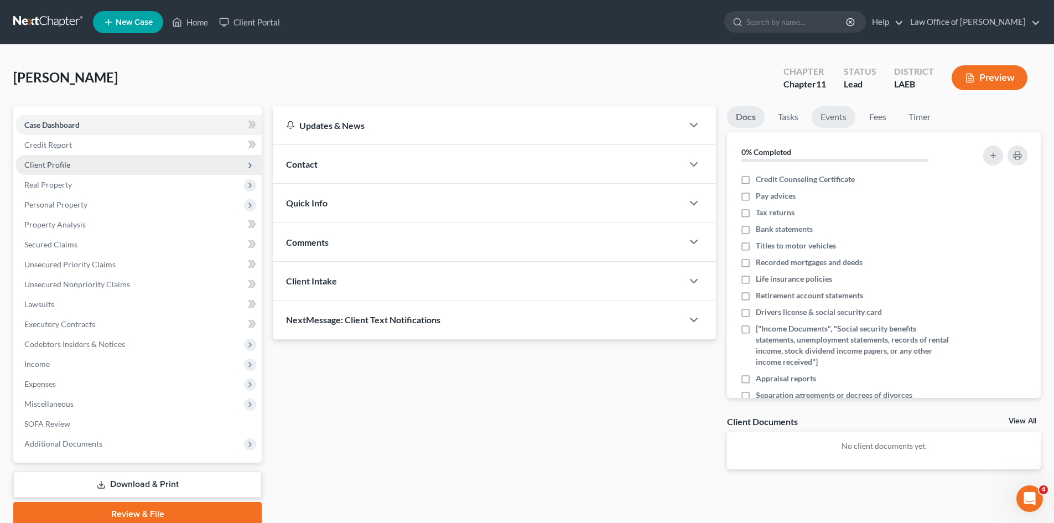
click at [827, 121] on link "Events" at bounding box center [834, 117] width 44 height 22
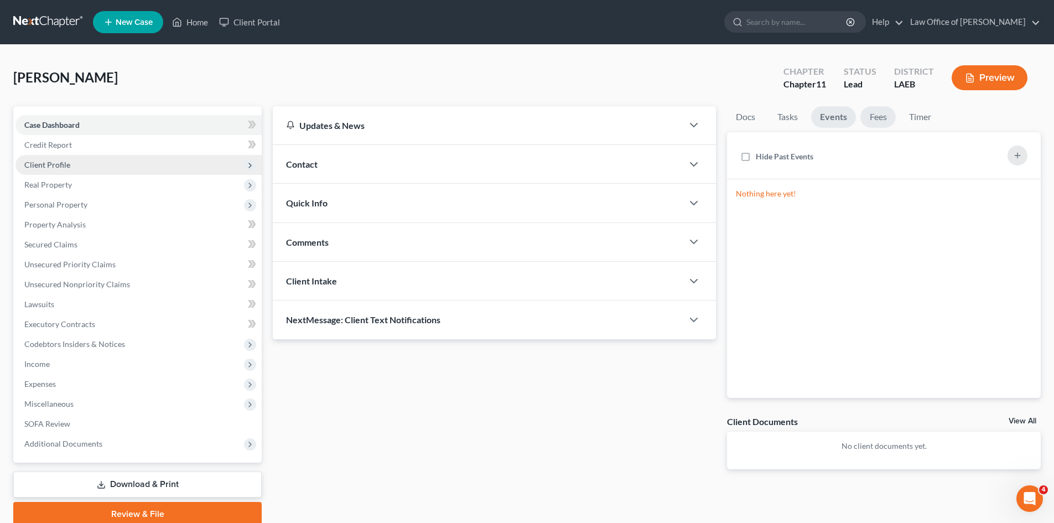
click at [881, 117] on link "Fees" at bounding box center [877, 117] width 35 height 22
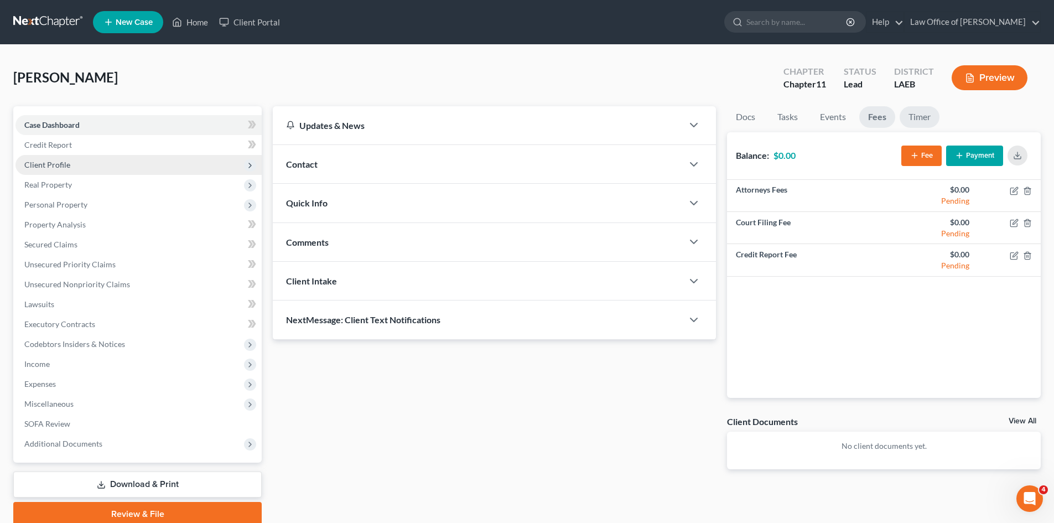
click at [925, 114] on link "Timer" at bounding box center [920, 117] width 40 height 22
